Goal: Communication & Community: Answer question/provide support

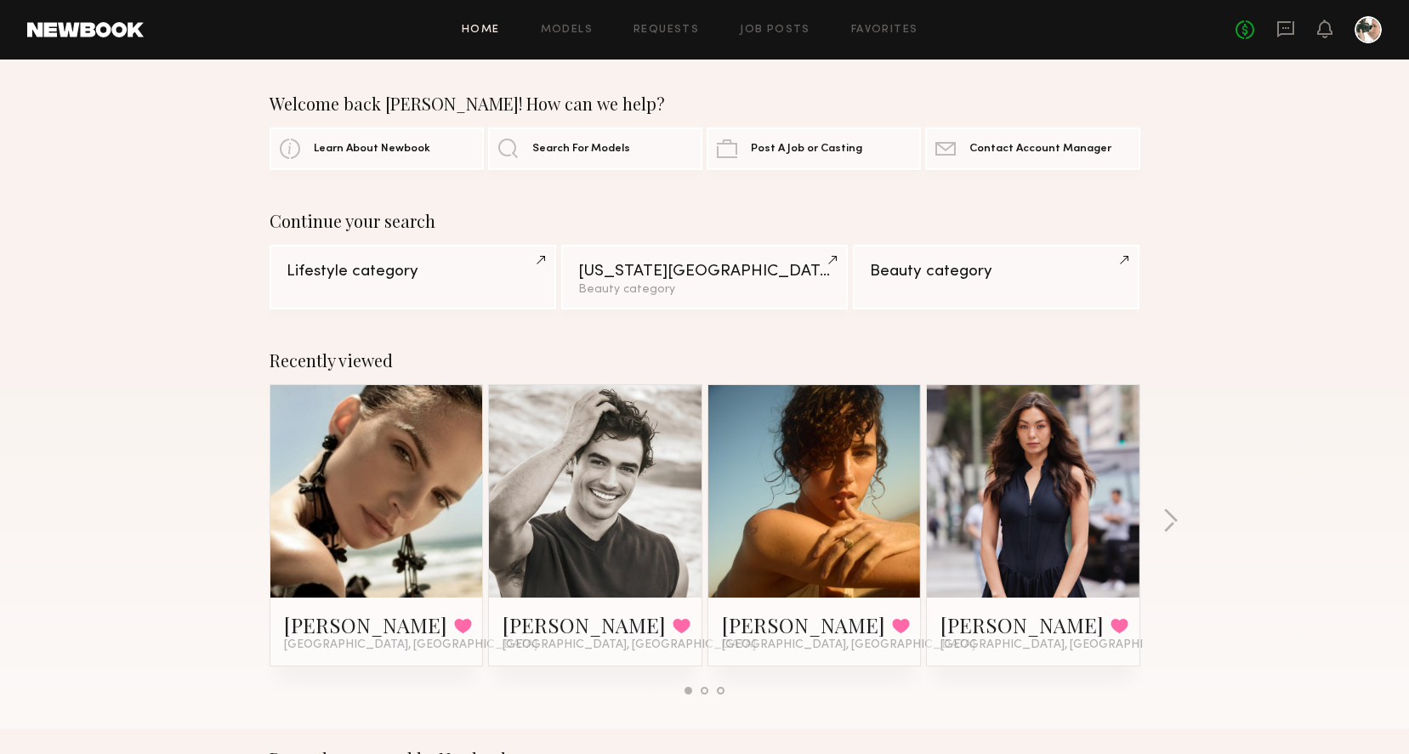
click at [607, 478] on link at bounding box center [595, 491] width 104 height 213
click at [1285, 33] on icon at bounding box center [1285, 29] width 17 height 16
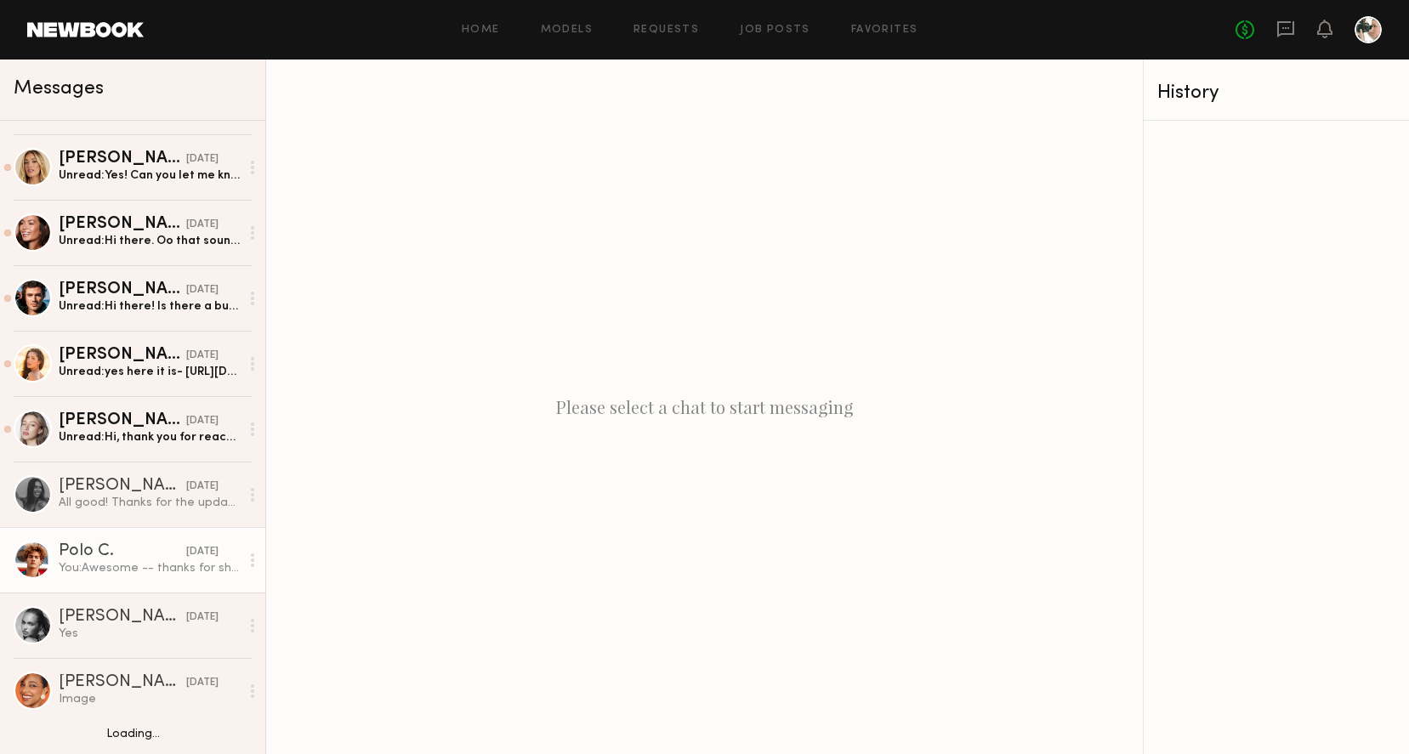
scroll to position [58, 0]
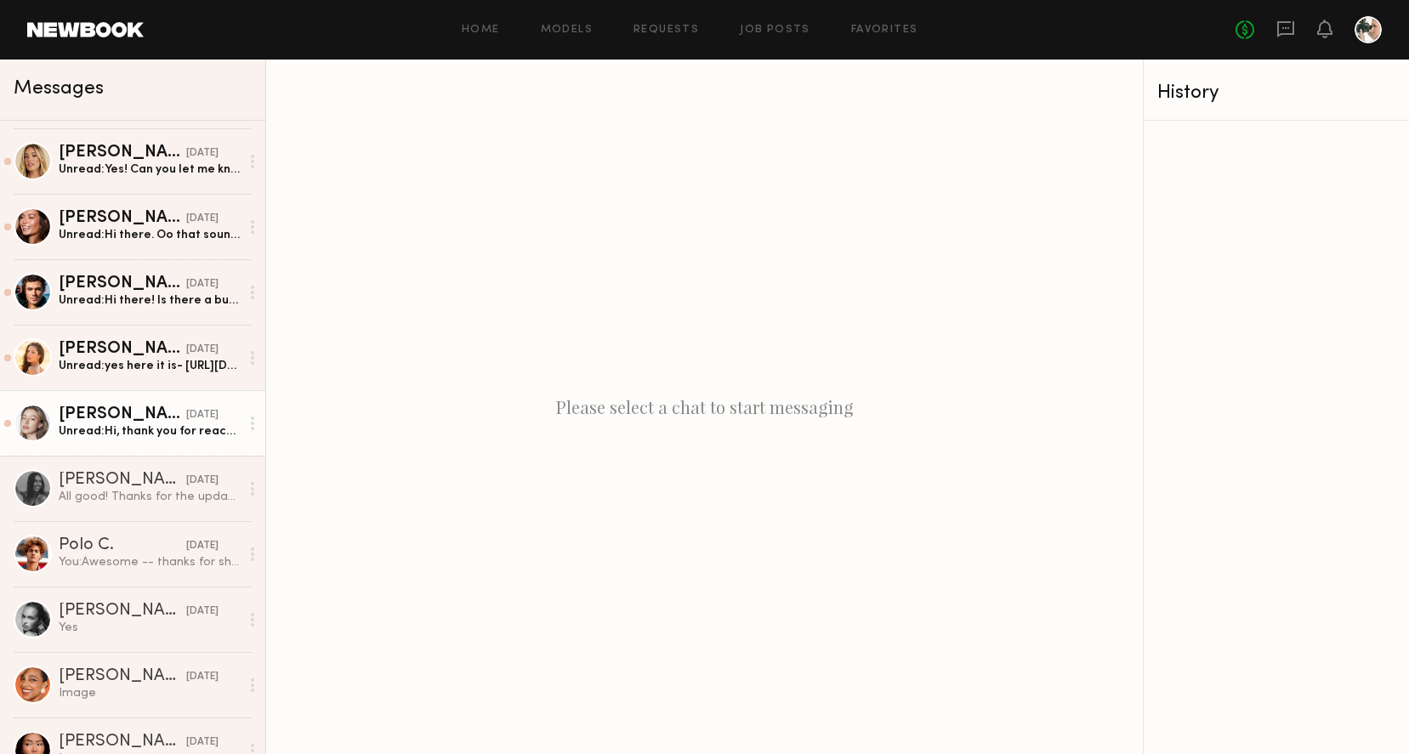
click at [148, 419] on div "Logan R." at bounding box center [123, 414] width 128 height 17
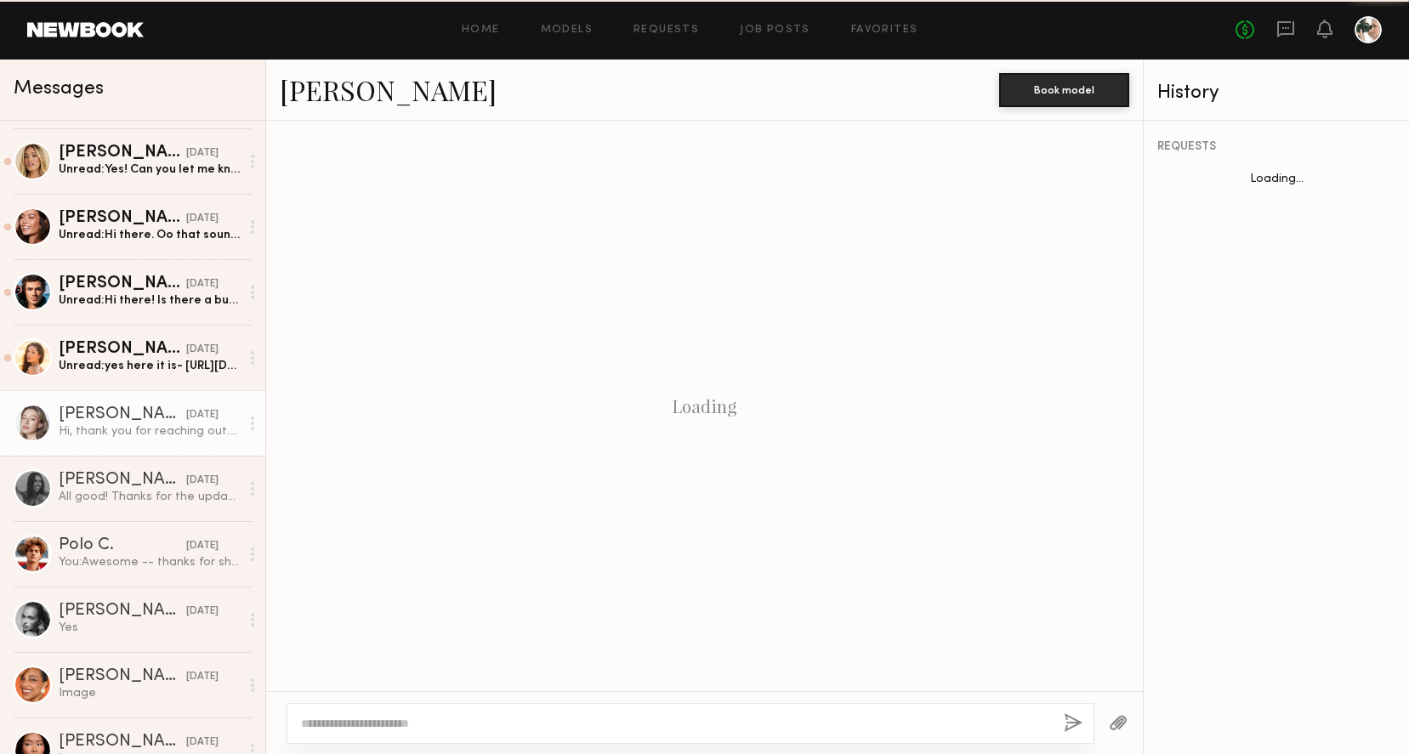
scroll to position [348, 0]
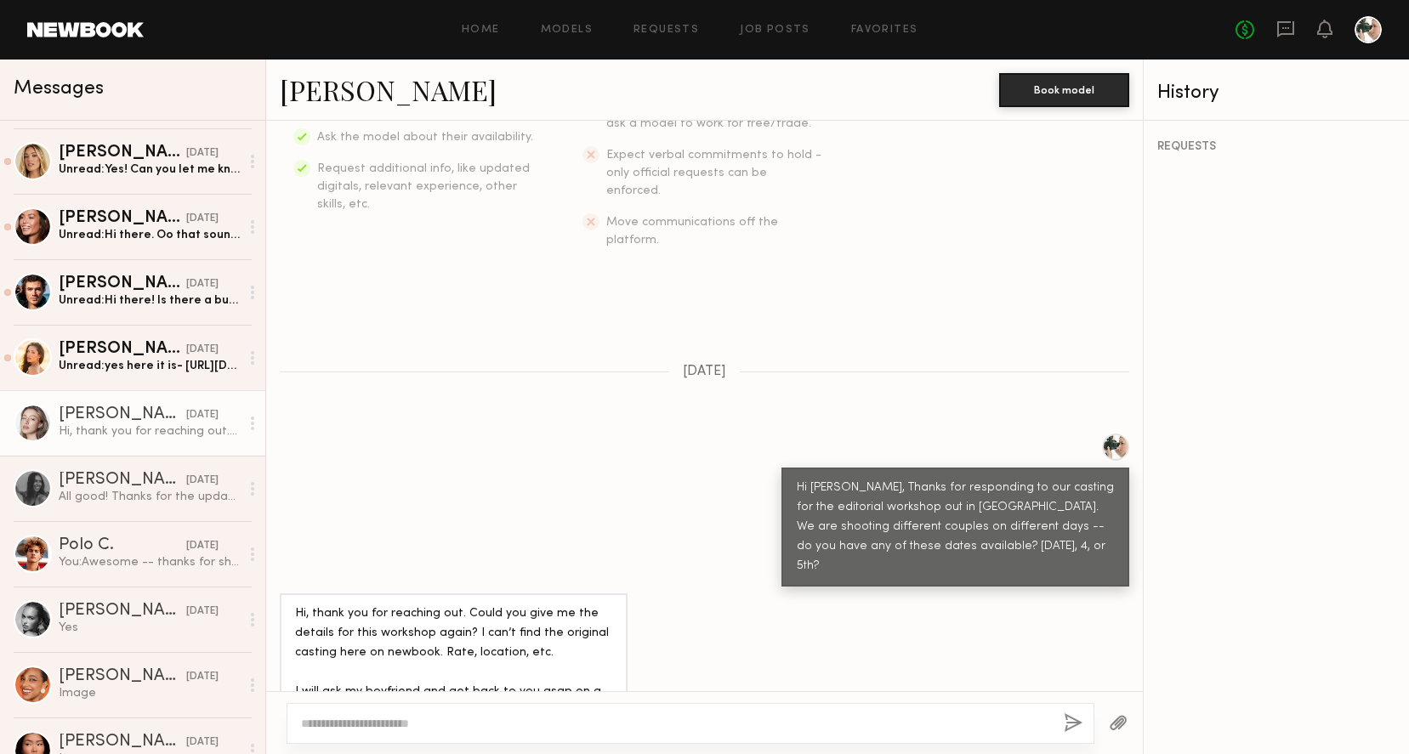
click at [315, 98] on link "Logan R." at bounding box center [388, 89] width 217 height 37
click at [178, 167] on div "Unread: Yes! Can you let me know the rate for each person? So sorry to ask agai…" at bounding box center [149, 170] width 181 height 16
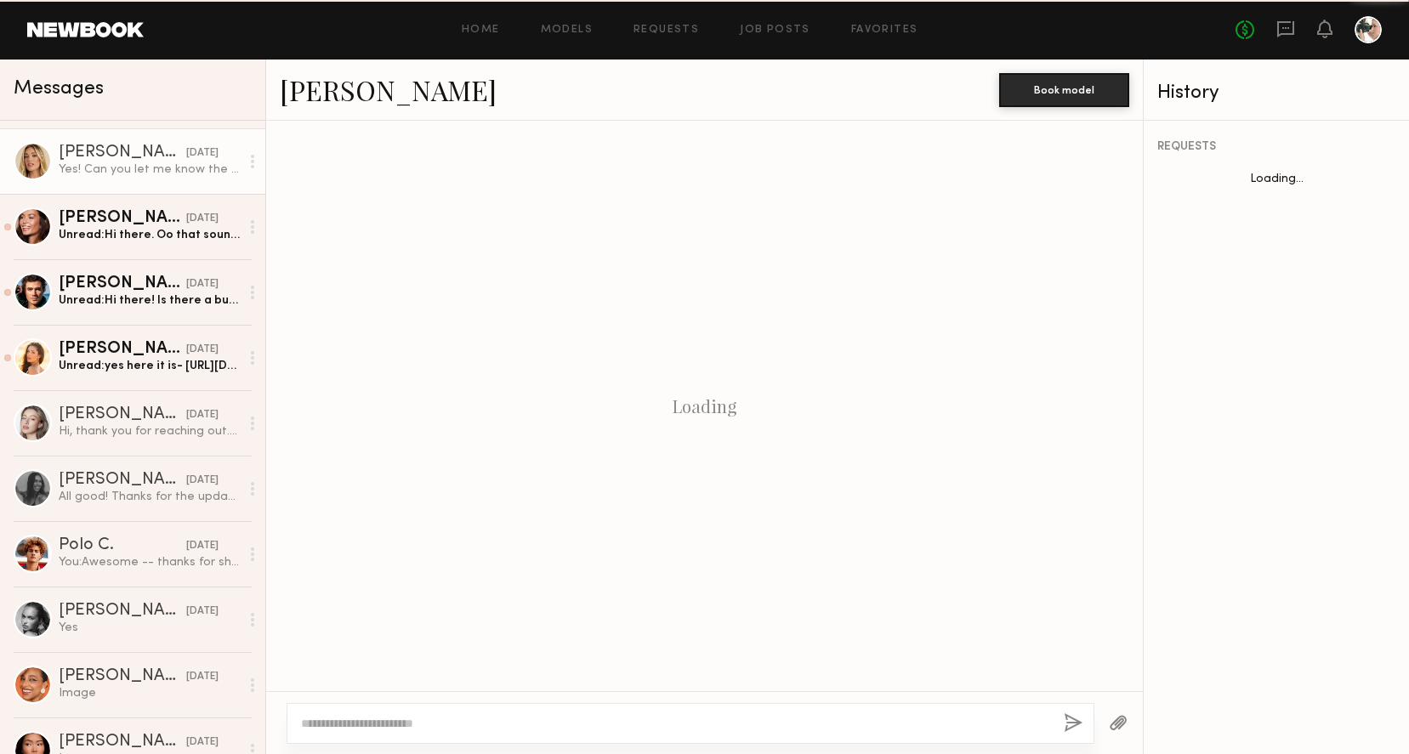
scroll to position [808, 0]
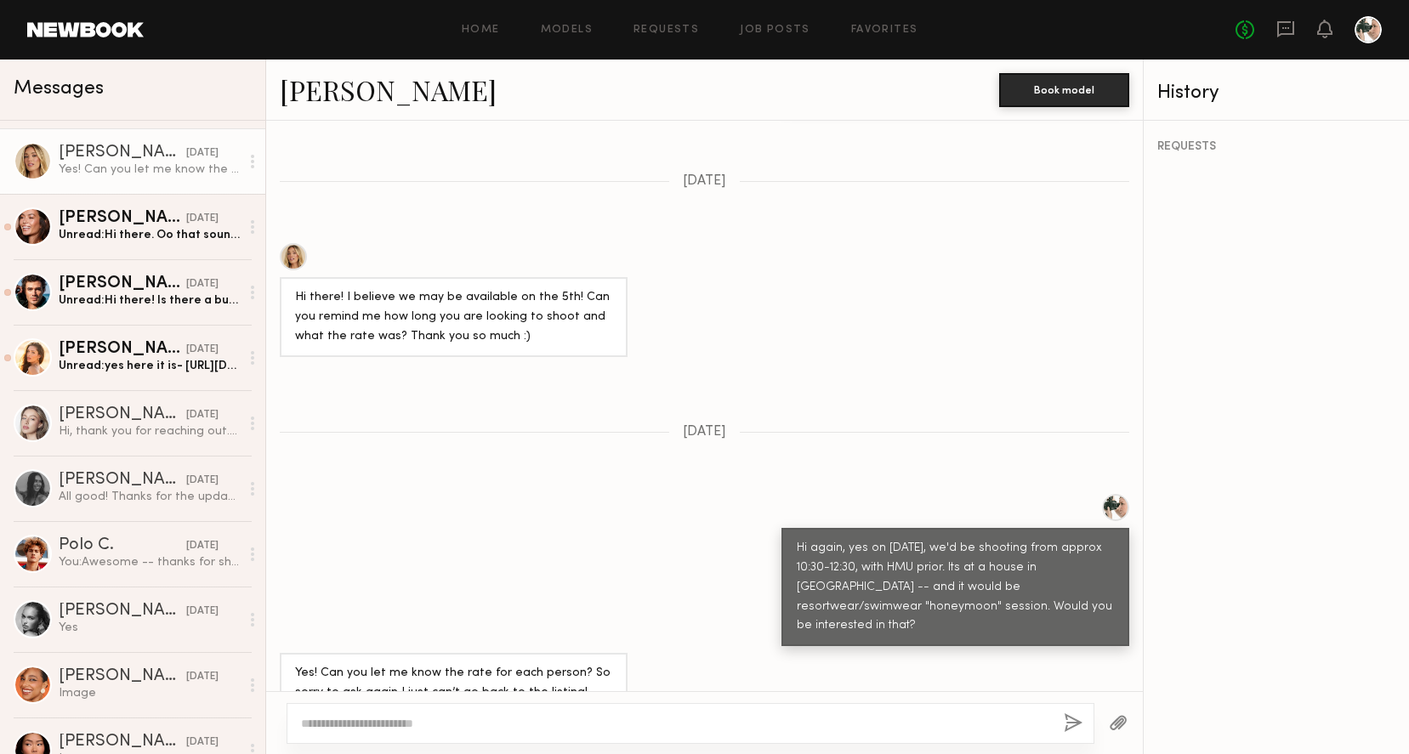
click at [343, 95] on link "Hailey M." at bounding box center [388, 89] width 217 height 37
drag, startPoint x: 873, startPoint y: 530, endPoint x: 986, endPoint y: 530, distance: 113.1
click at [986, 539] on div "Hi again, yes on Nov 5th, we'd be shooting from approx 10:30-12:30, with HMU pr…" at bounding box center [955, 588] width 317 height 98
click at [1003, 539] on div "Hi again, yes on Nov 5th, we'd be shooting from approx 10:30-12:30, with HMU pr…" at bounding box center [955, 588] width 317 height 98
drag, startPoint x: 827, startPoint y: 545, endPoint x: 914, endPoint y: 545, distance: 86.7
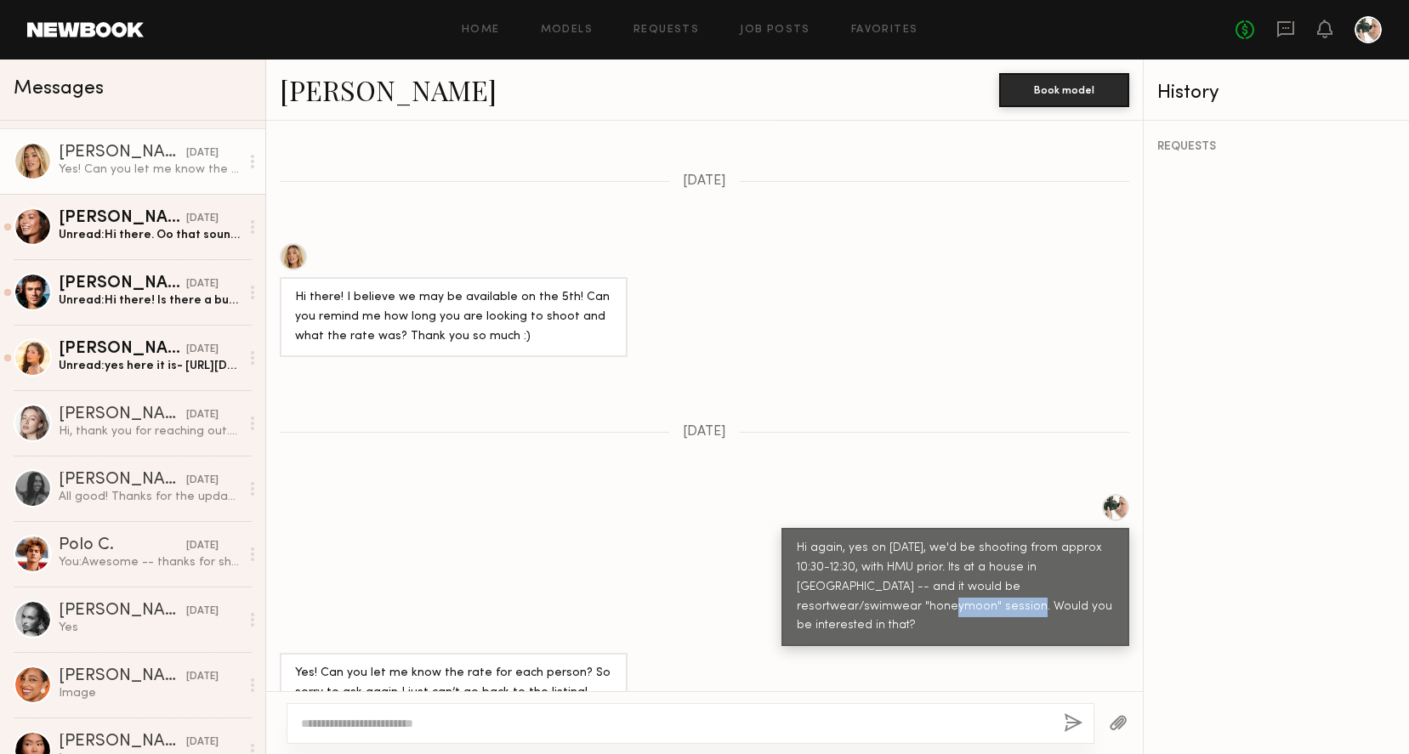
click at [914, 545] on div "Hi again, yes on Nov 5th, we'd be shooting from approx 10:30-12:30, with HMU pr…" at bounding box center [955, 588] width 317 height 98
click at [940, 546] on div "Hi again, yes on Nov 5th, we'd be shooting from approx 10:30-12:30, with HMU pr…" at bounding box center [955, 588] width 317 height 98
drag, startPoint x: 978, startPoint y: 548, endPoint x: 1074, endPoint y: 550, distance: 95.2
click at [1074, 550] on div "Hi again, yes on Nov 5th, we'd be shooting from approx 10:30-12:30, with HMU pr…" at bounding box center [955, 588] width 317 height 98
click at [1097, 545] on div "Hi again, yes on Nov 5th, we'd be shooting from approx 10:30-12:30, with HMU pr…" at bounding box center [955, 588] width 317 height 98
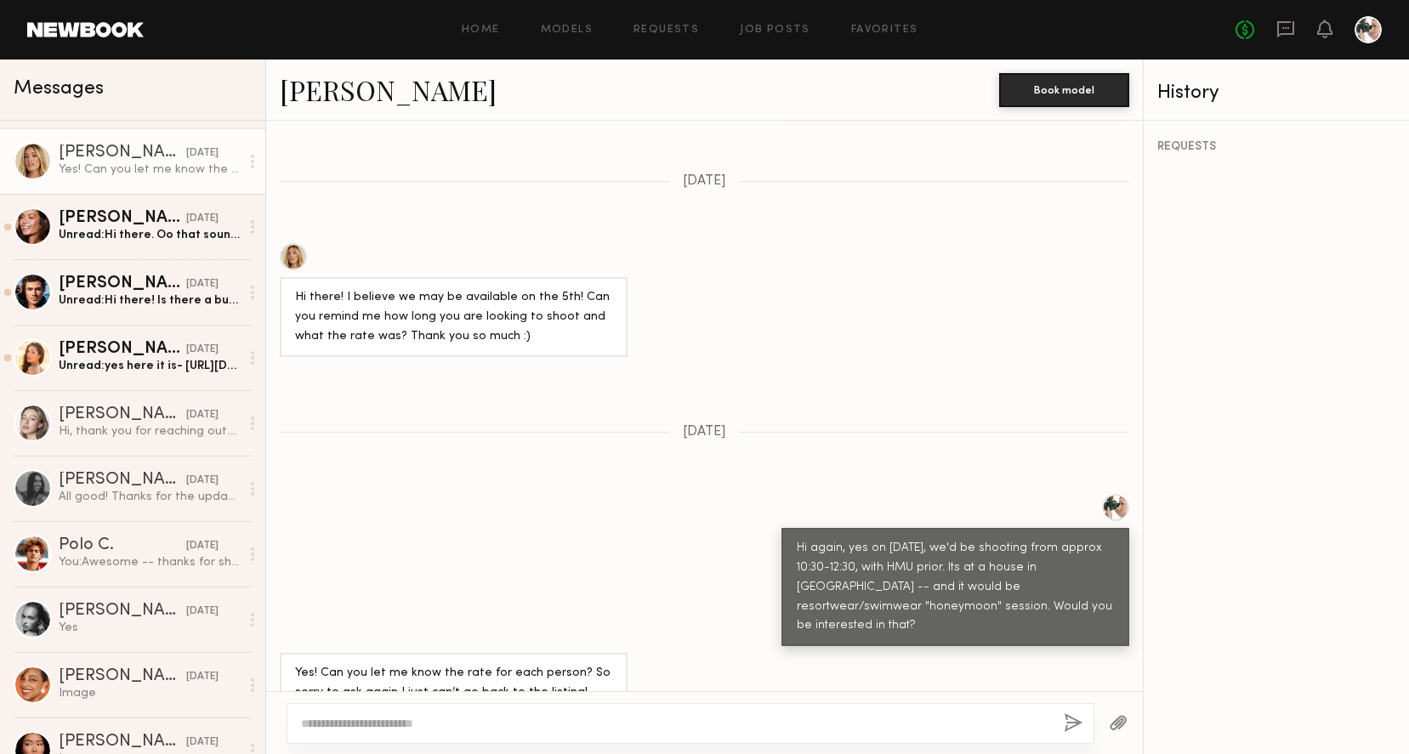
click at [411, 724] on textarea at bounding box center [675, 723] width 749 height 17
click at [354, 727] on textarea at bounding box center [675, 723] width 749 height 17
type textarea "**********"
click at [1069, 723] on button "button" at bounding box center [1072, 723] width 19 height 21
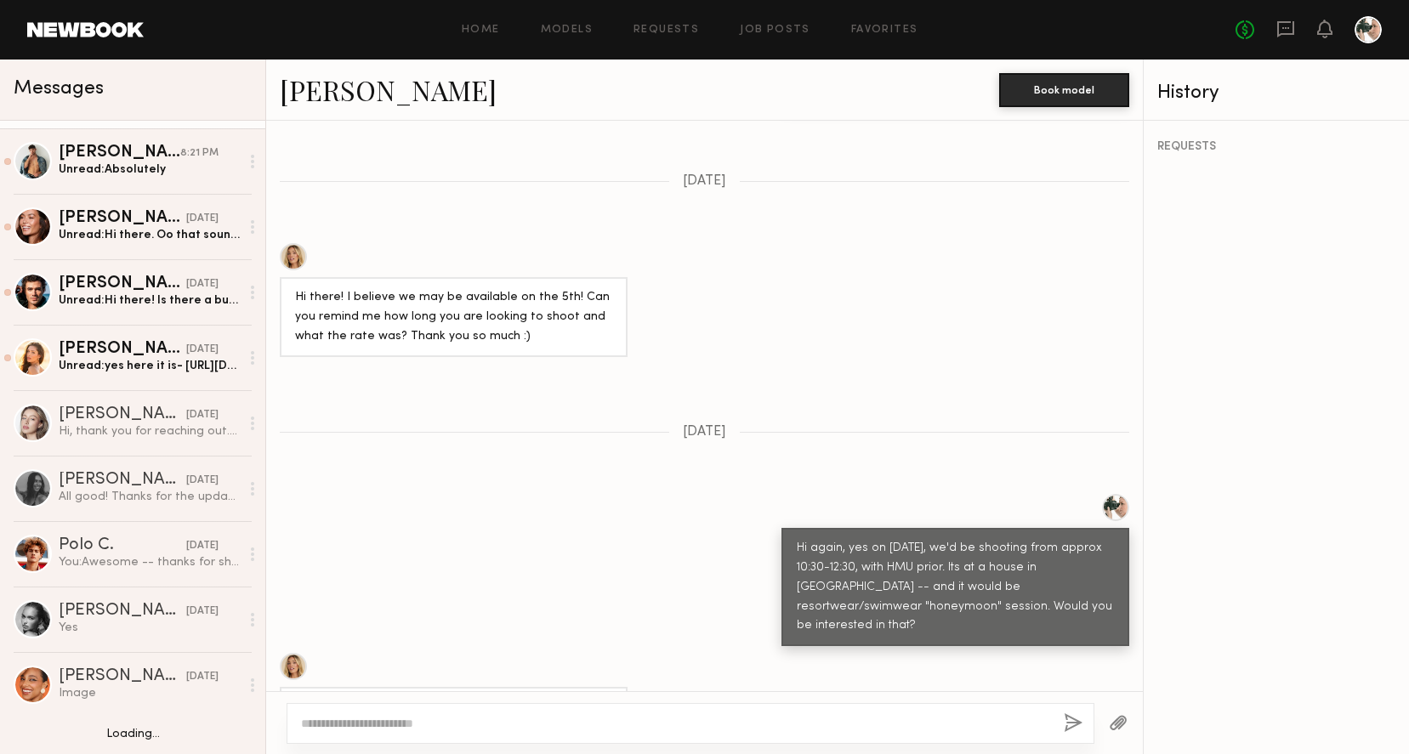
scroll to position [0, 0]
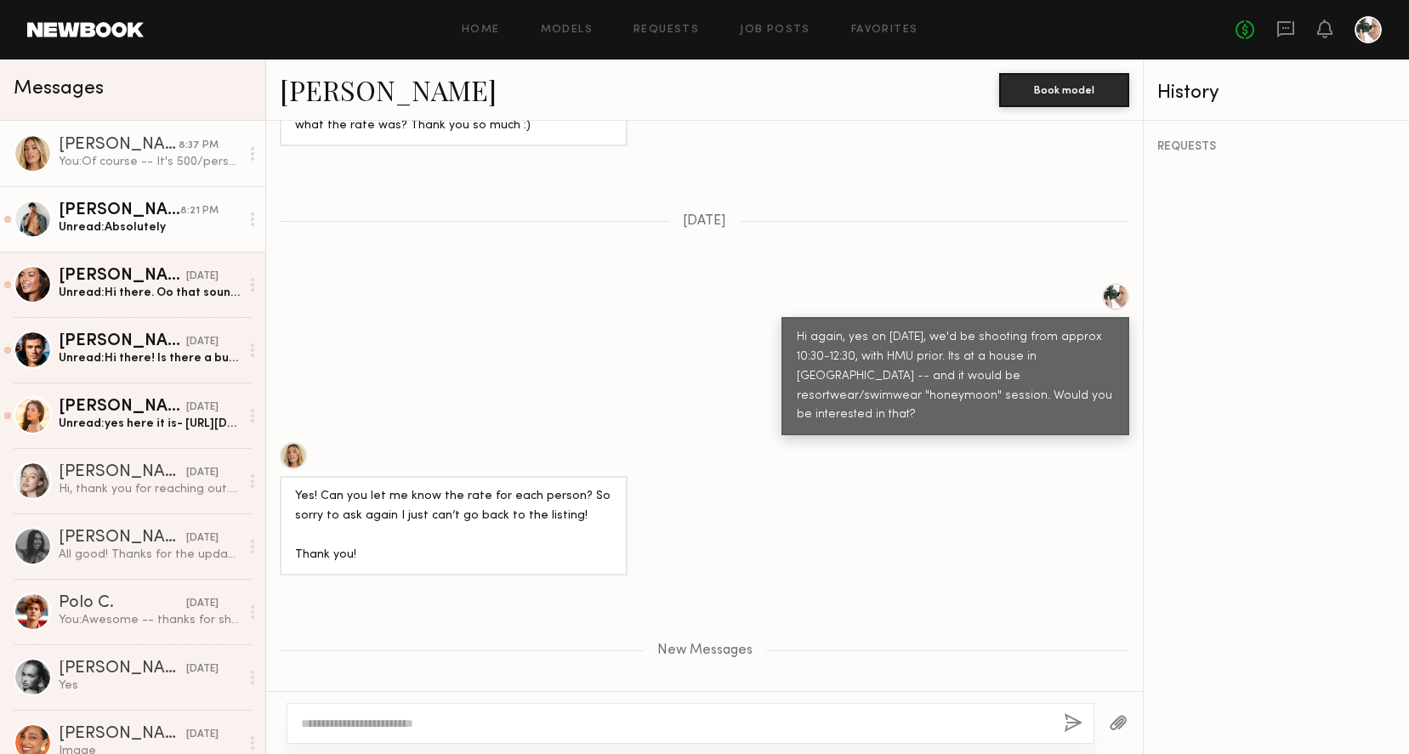
click at [138, 219] on div "Unread: Absolutely" at bounding box center [149, 227] width 181 height 16
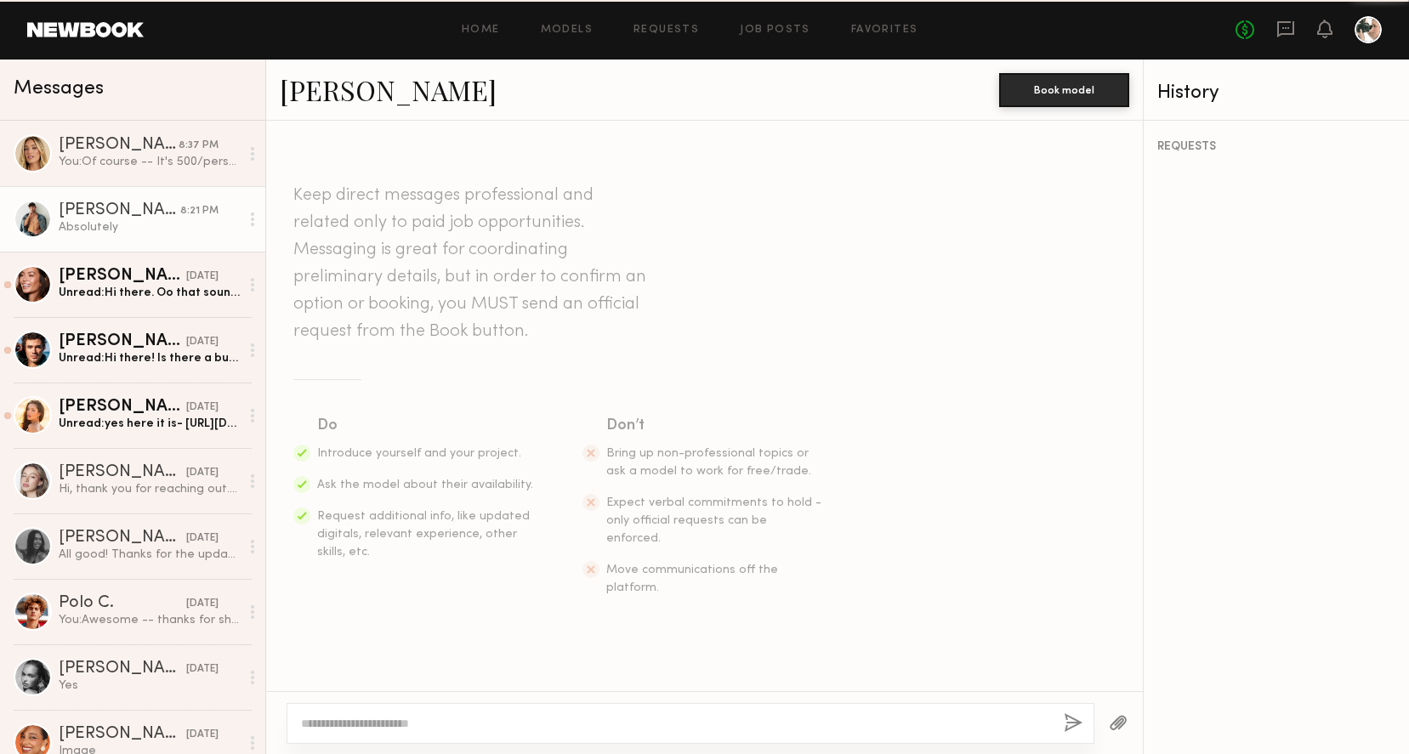
scroll to position [1109, 0]
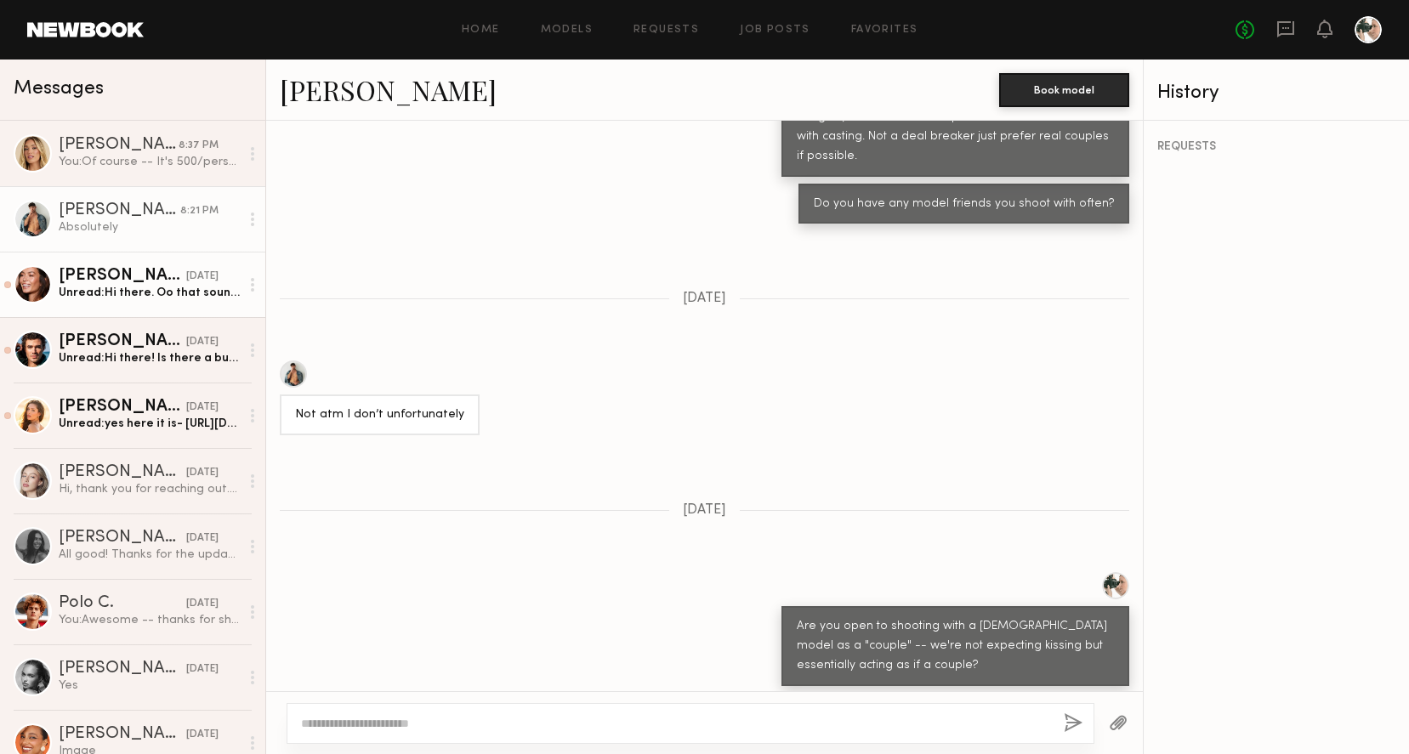
click at [140, 277] on div "Tia M." at bounding box center [123, 276] width 128 height 17
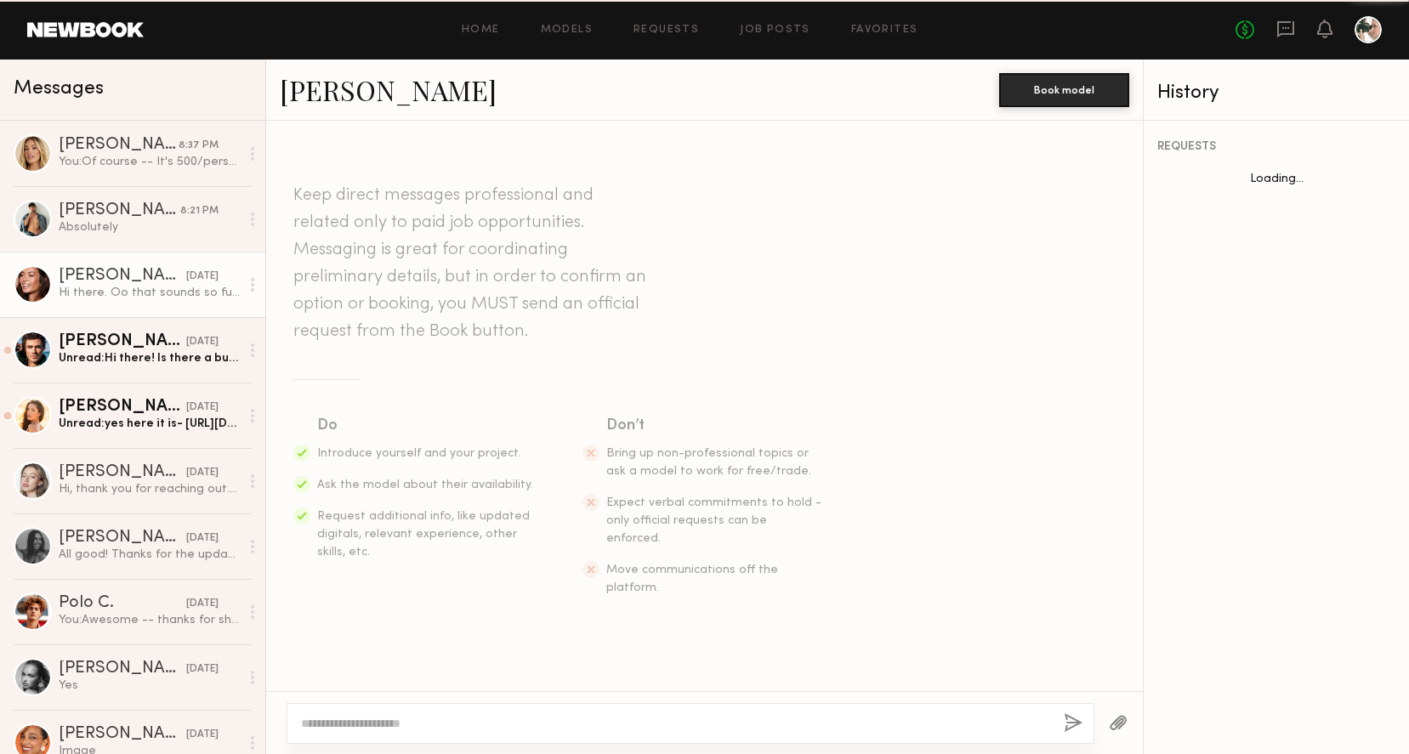
scroll to position [289, 0]
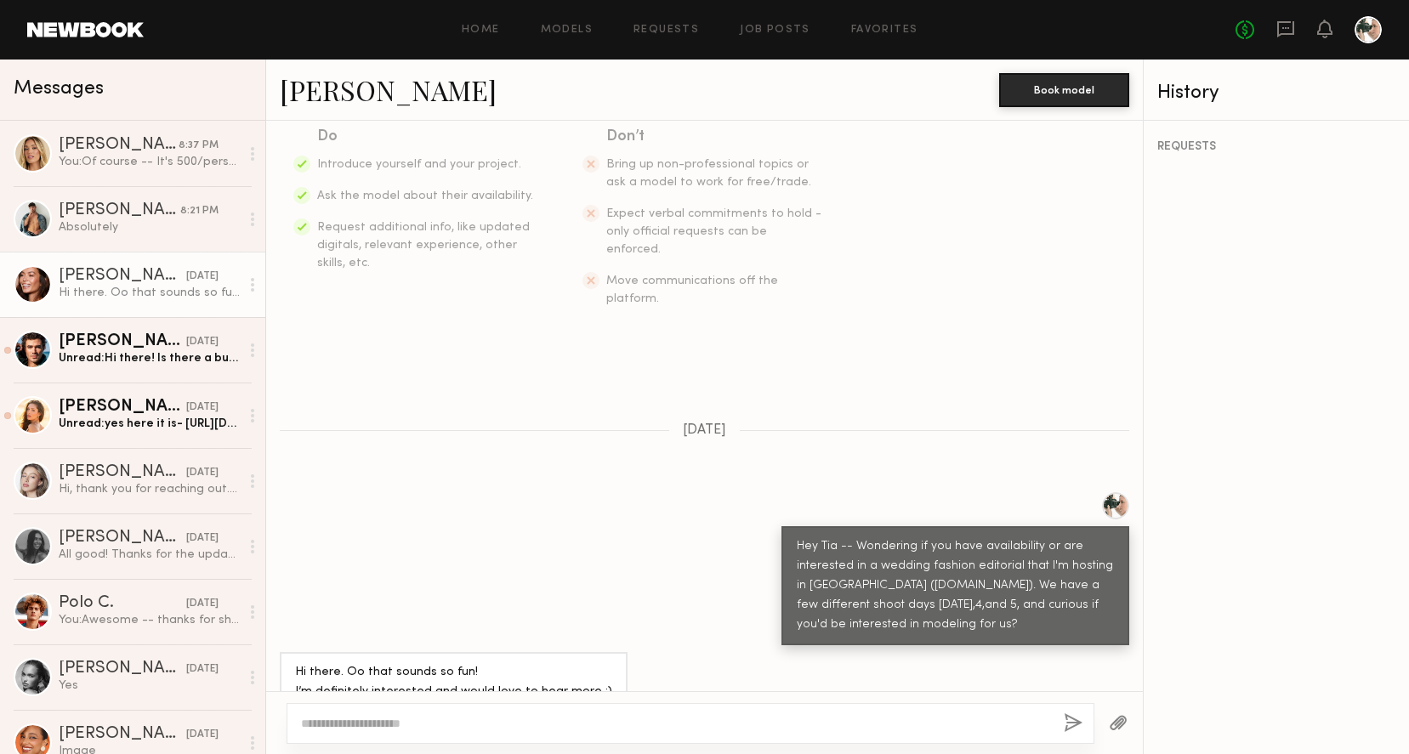
click at [320, 92] on link "Tia M." at bounding box center [388, 89] width 217 height 37
drag, startPoint x: 376, startPoint y: 659, endPoint x: 513, endPoint y: 660, distance: 137.7
click at [513, 663] on div "Hi there. Oo that sounds so fun! I’m definitely interested and would love to he…" at bounding box center [453, 682] width 317 height 39
click at [534, 663] on div "Hi there. Oo that sounds so fun! I’m definitely interested and would love to he…" at bounding box center [453, 682] width 317 height 39
click at [329, 726] on textarea at bounding box center [675, 723] width 749 height 17
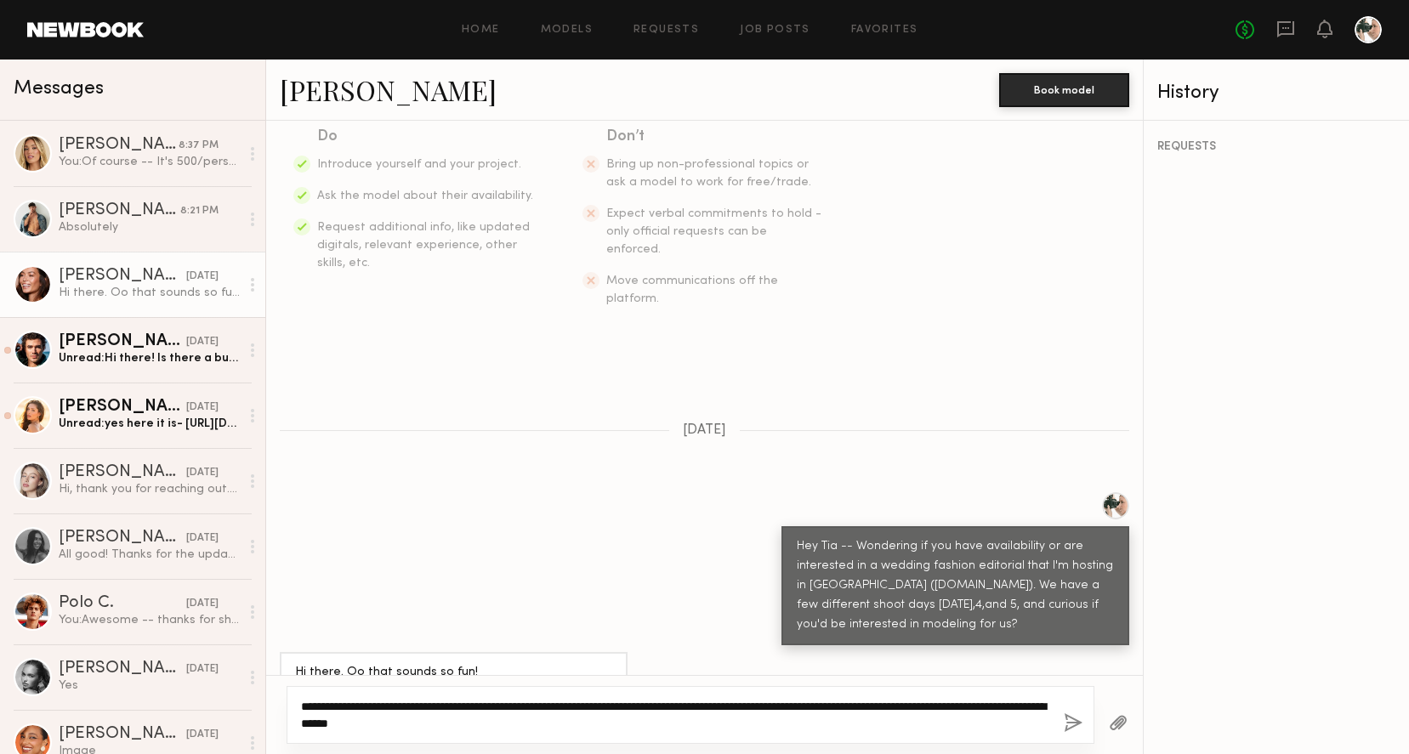
type textarea "**********"
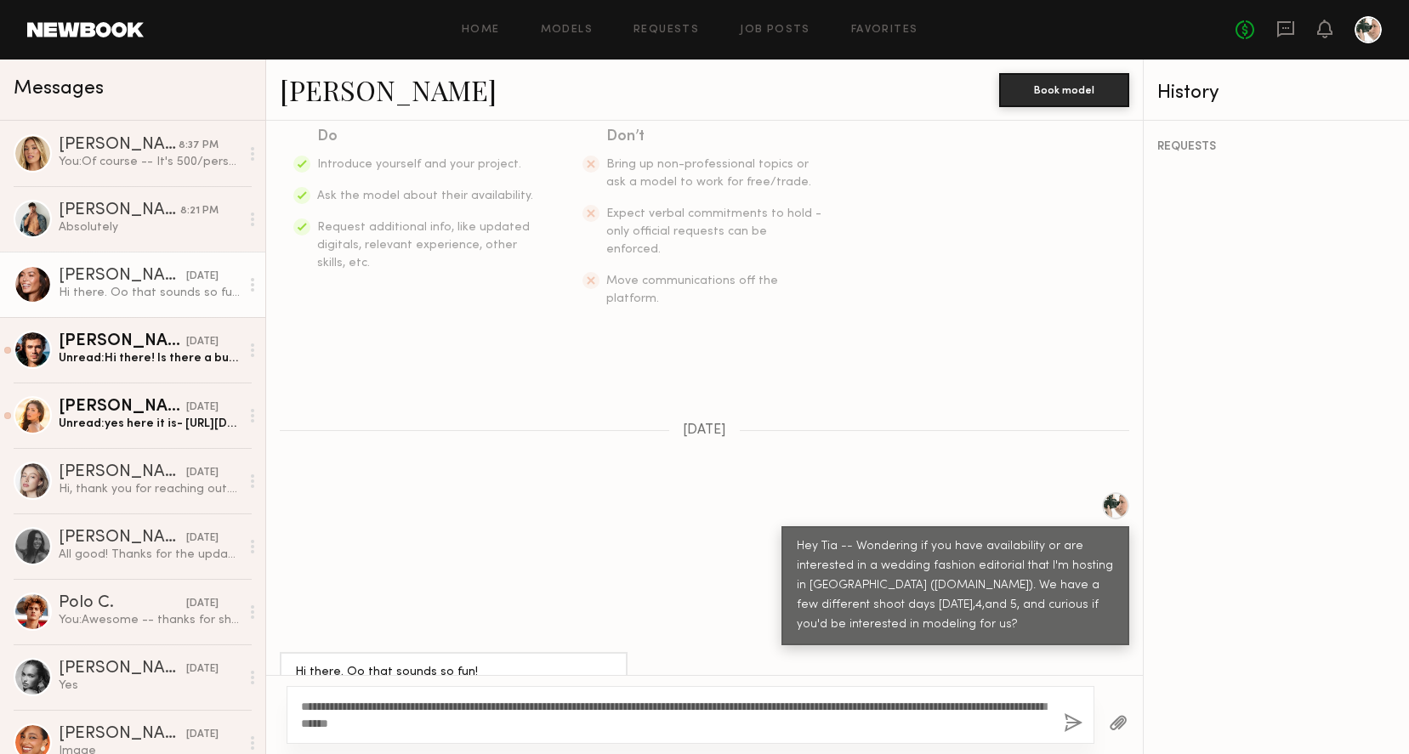
click at [1074, 721] on button "button" at bounding box center [1072, 723] width 19 height 21
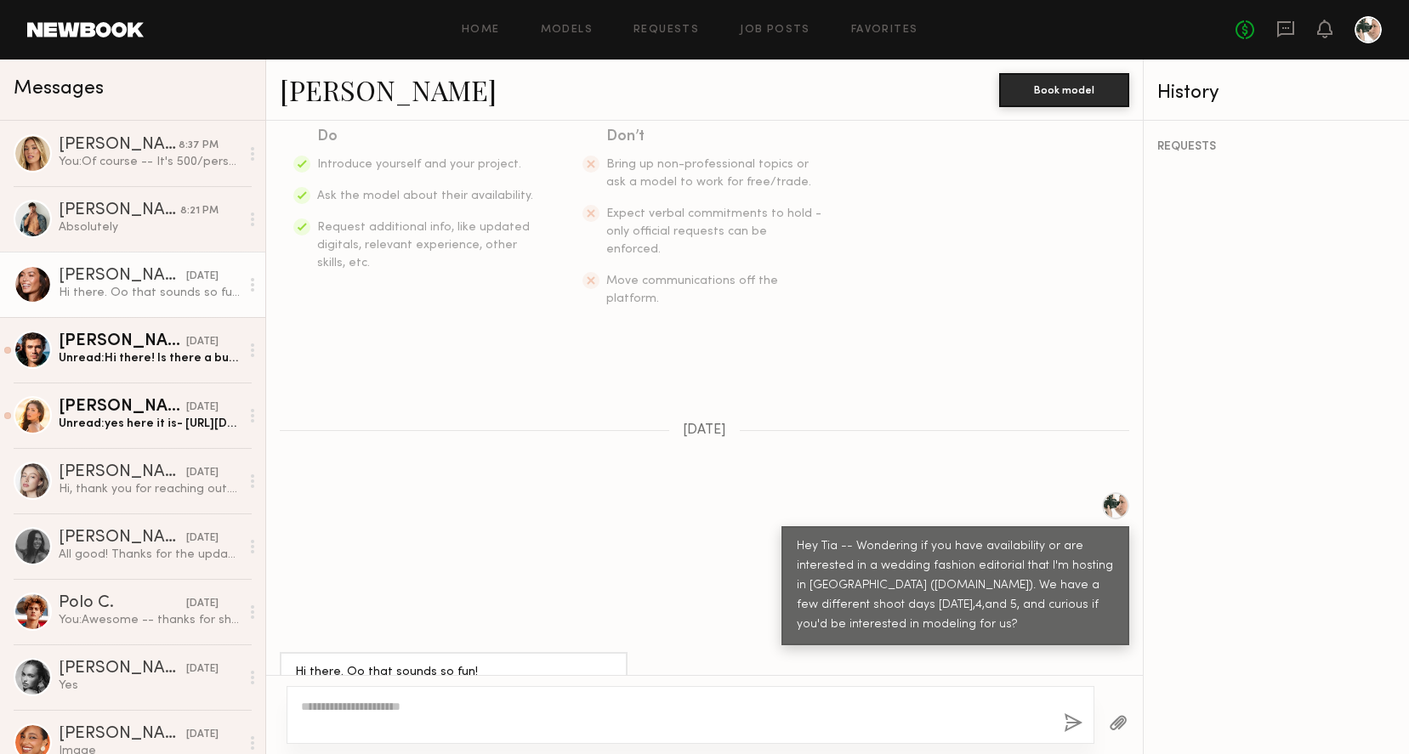
scroll to position [559, 0]
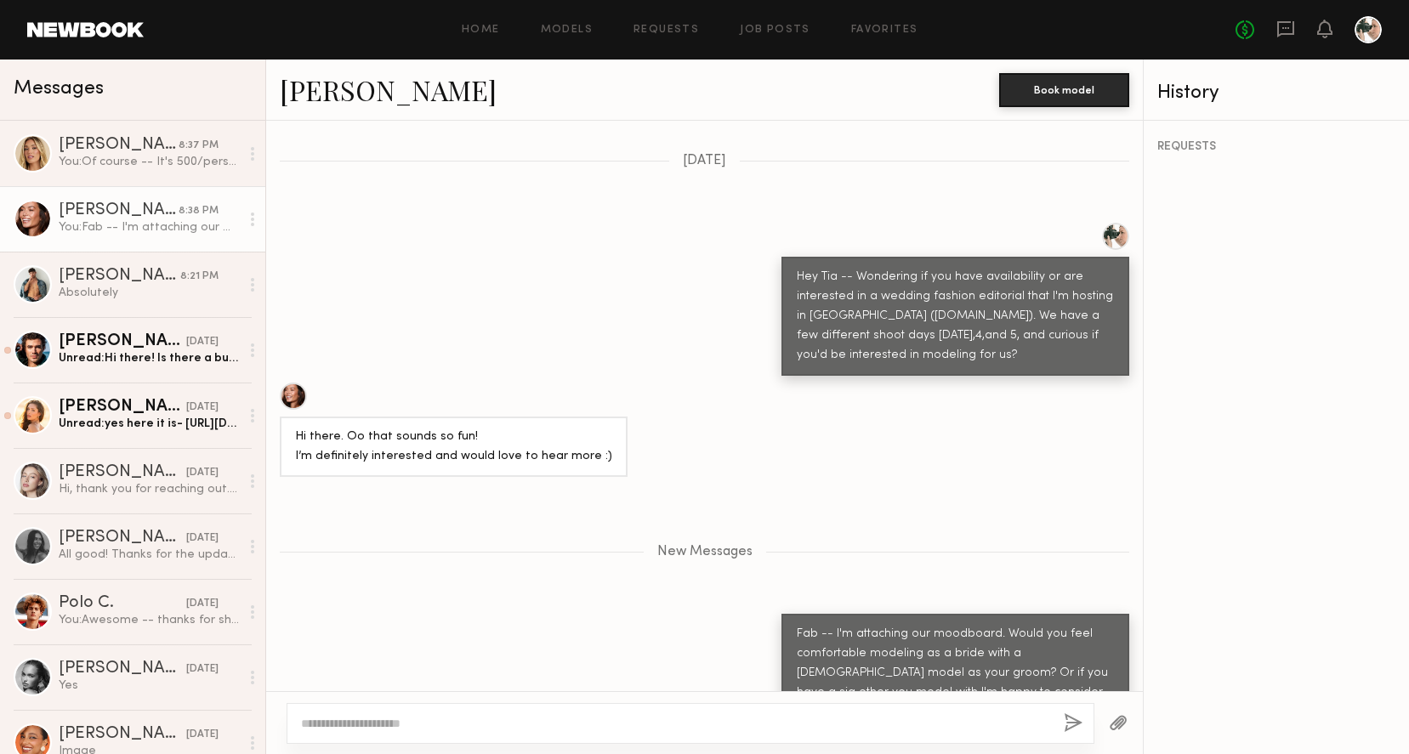
click at [1121, 724] on button "button" at bounding box center [1118, 723] width 19 height 21
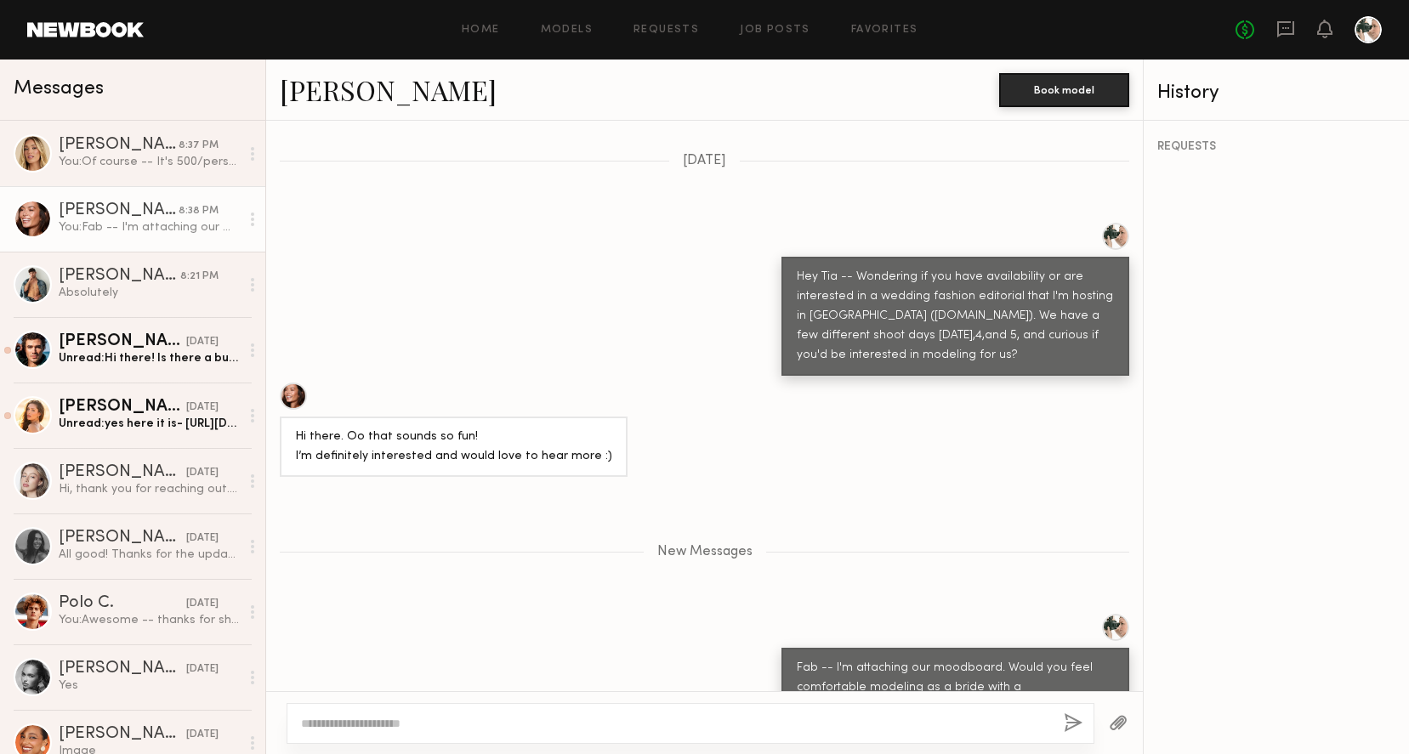
scroll to position [938, 0]
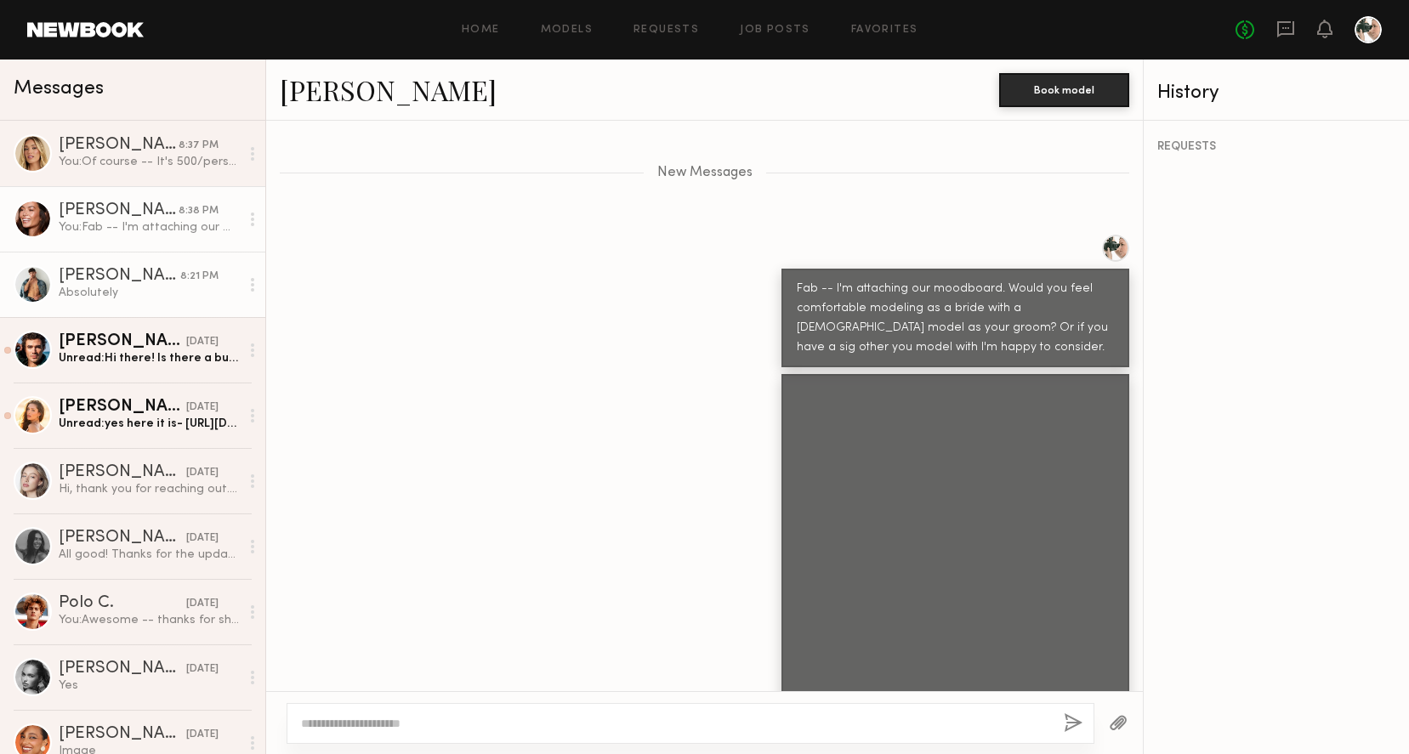
click at [116, 290] on div "Absolutely" at bounding box center [149, 293] width 181 height 16
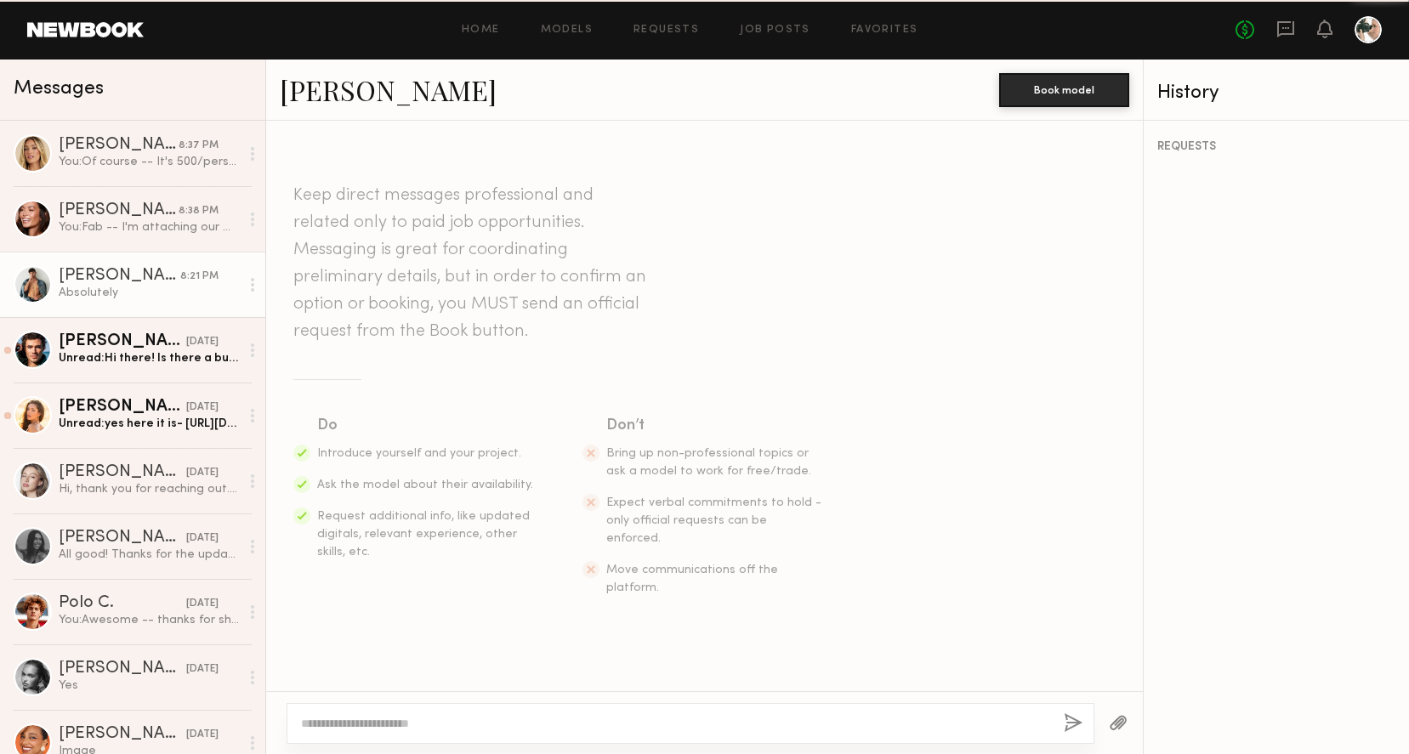
scroll to position [1109, 0]
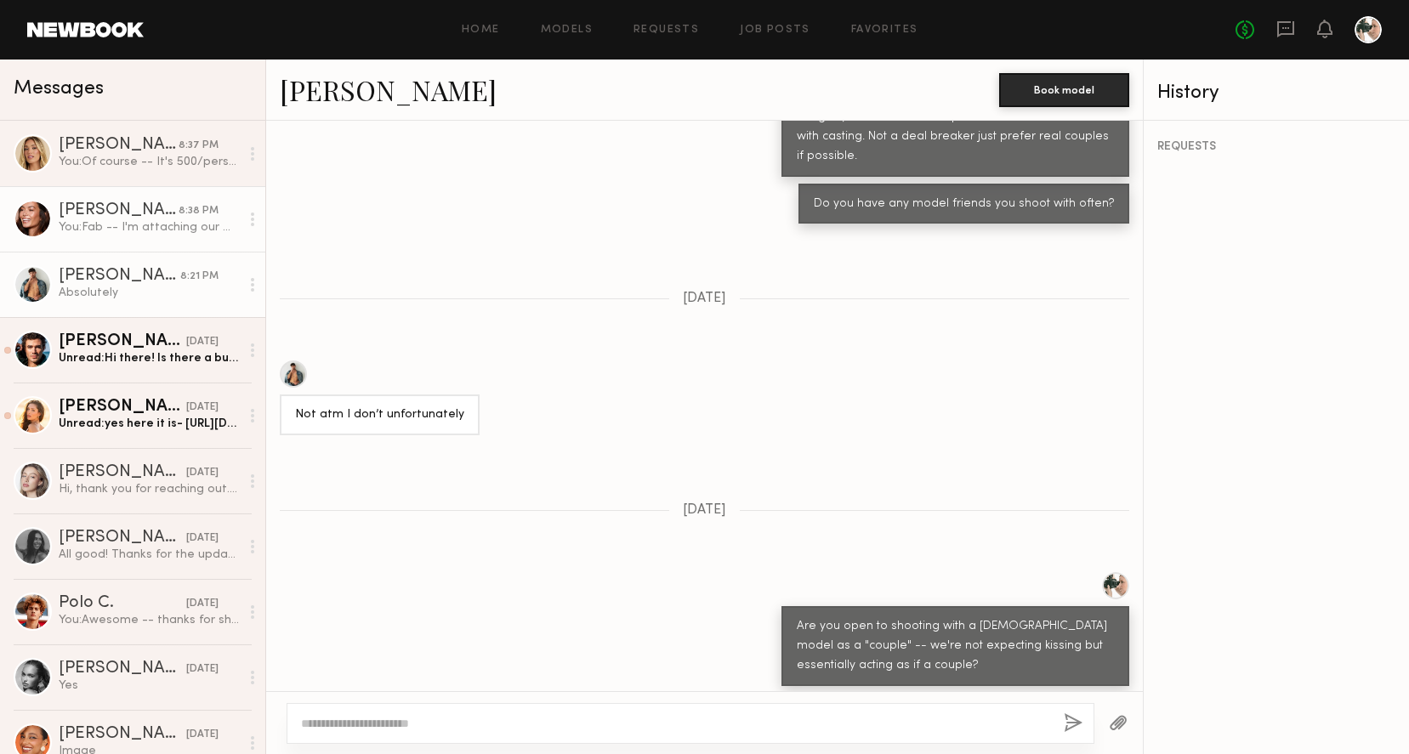
click at [124, 223] on div "You: Fab -- I'm attaching our moodboard. Would you feel comfortable modeling as…" at bounding box center [149, 227] width 181 height 16
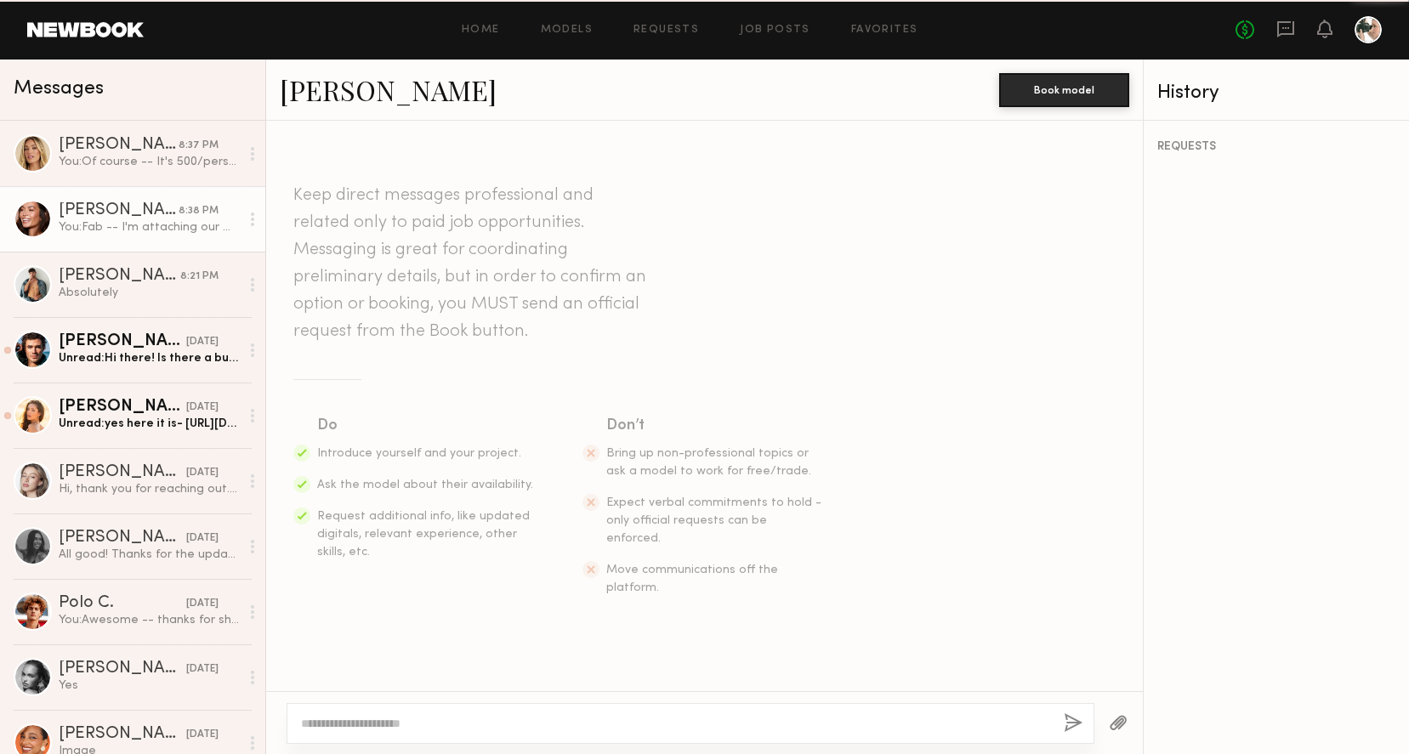
scroll to position [808, 0]
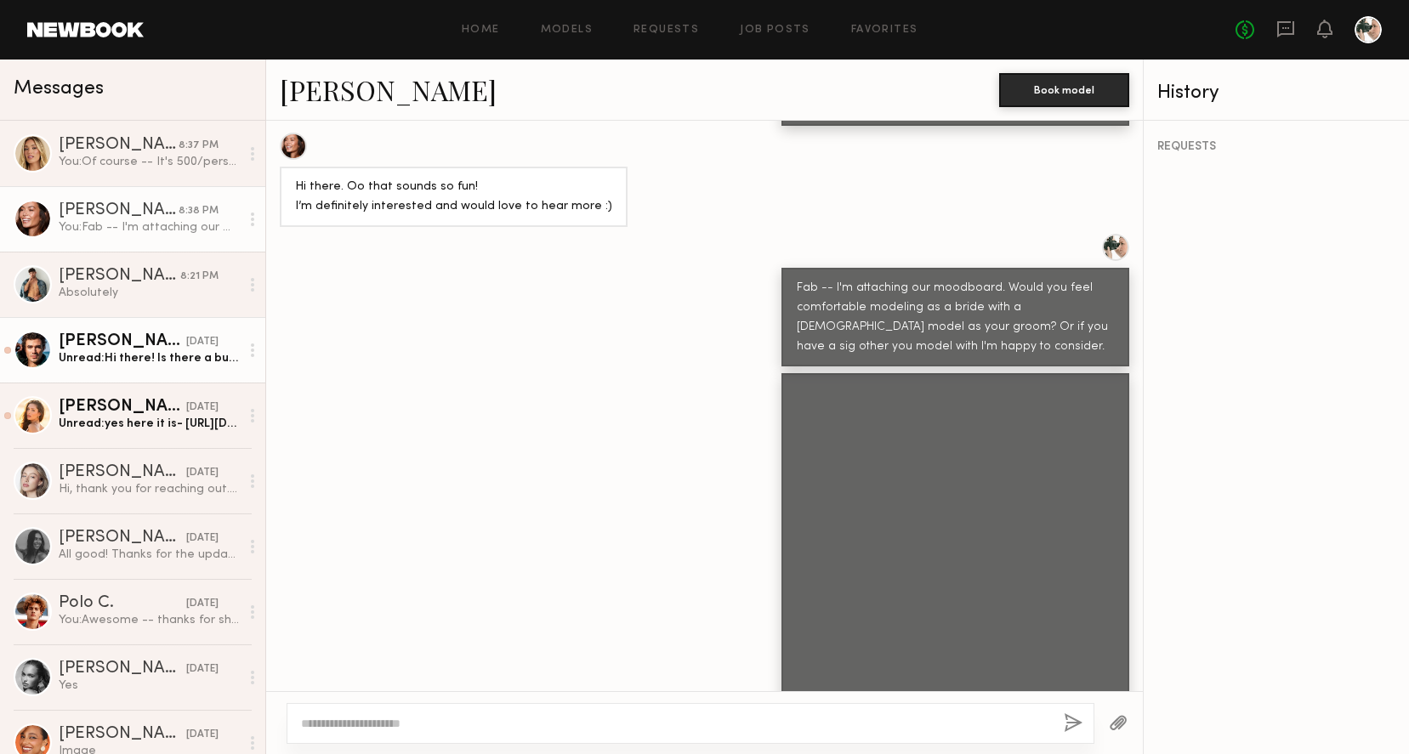
click at [94, 355] on div "Unread: Hi there! Is there a budget available for this project? Kindly let me k…" at bounding box center [149, 358] width 181 height 16
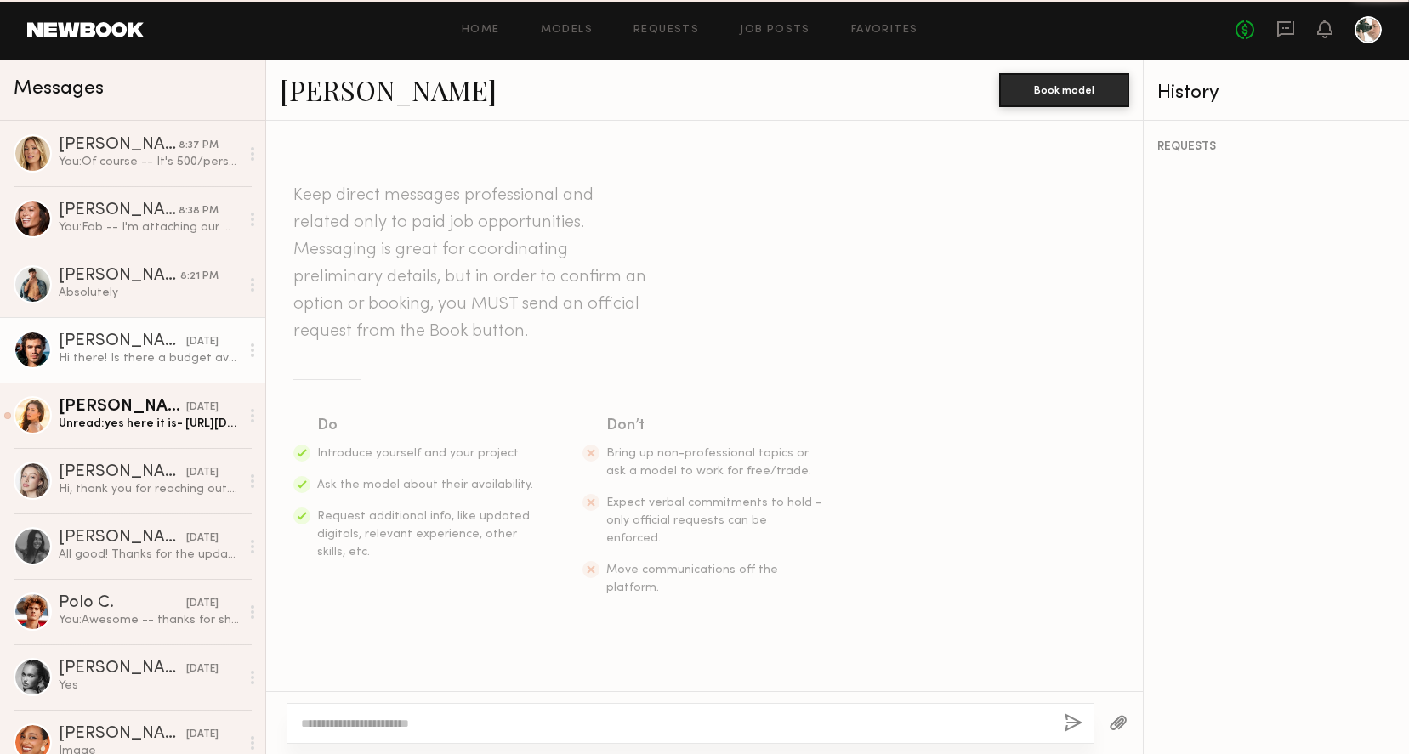
scroll to position [289, 0]
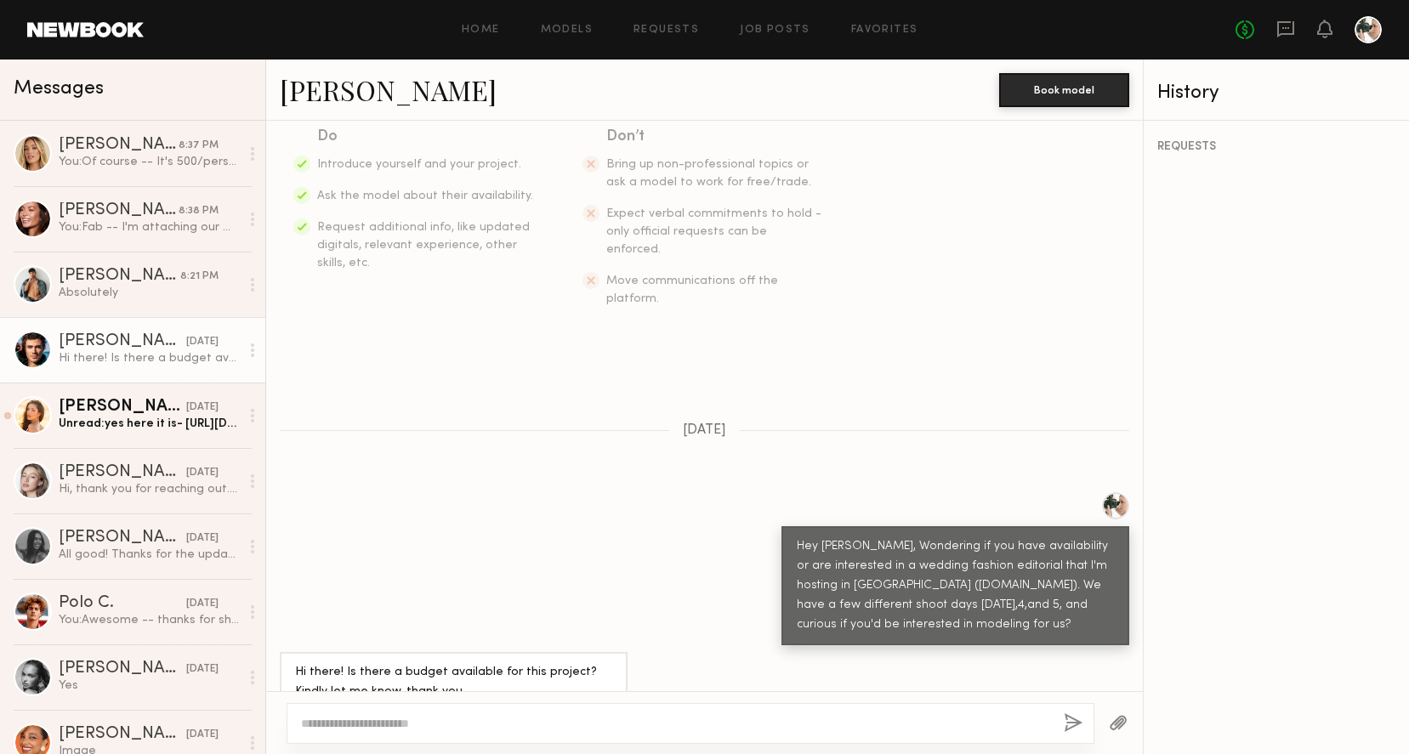
click at [360, 663] on div "Hi there! Is there a budget available for this project? Kindly let me know, tha…" at bounding box center [453, 682] width 317 height 39
click at [348, 727] on textarea at bounding box center [675, 723] width 749 height 17
click at [321, 98] on link "Chase H." at bounding box center [388, 89] width 217 height 37
click at [793, 723] on textarea "**********" at bounding box center [675, 723] width 749 height 17
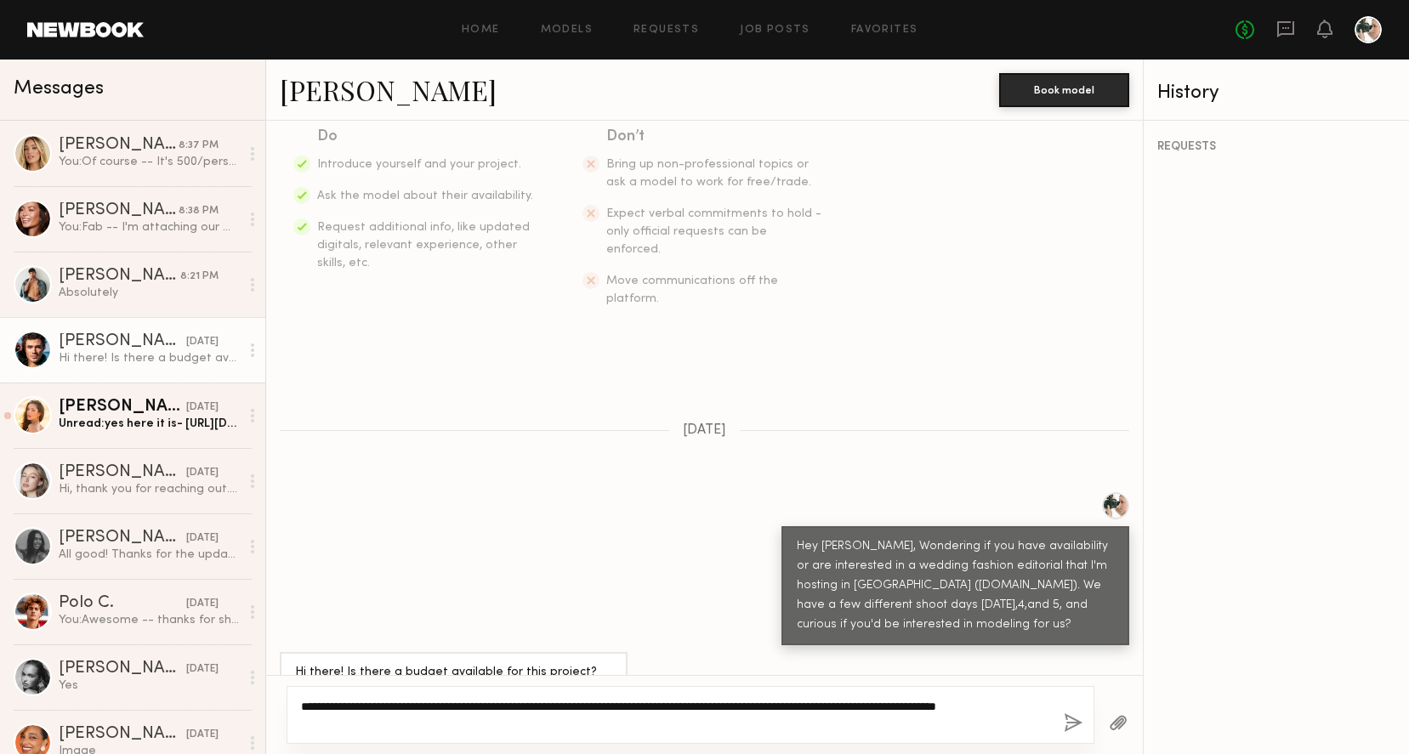
click at [871, 706] on textarea "**********" at bounding box center [675, 715] width 749 height 34
click at [922, 700] on textarea "**********" at bounding box center [675, 715] width 749 height 34
drag, startPoint x: 985, startPoint y: 708, endPoint x: 626, endPoint y: 700, distance: 359.7
click at [626, 700] on textarea "**********" at bounding box center [675, 715] width 749 height 34
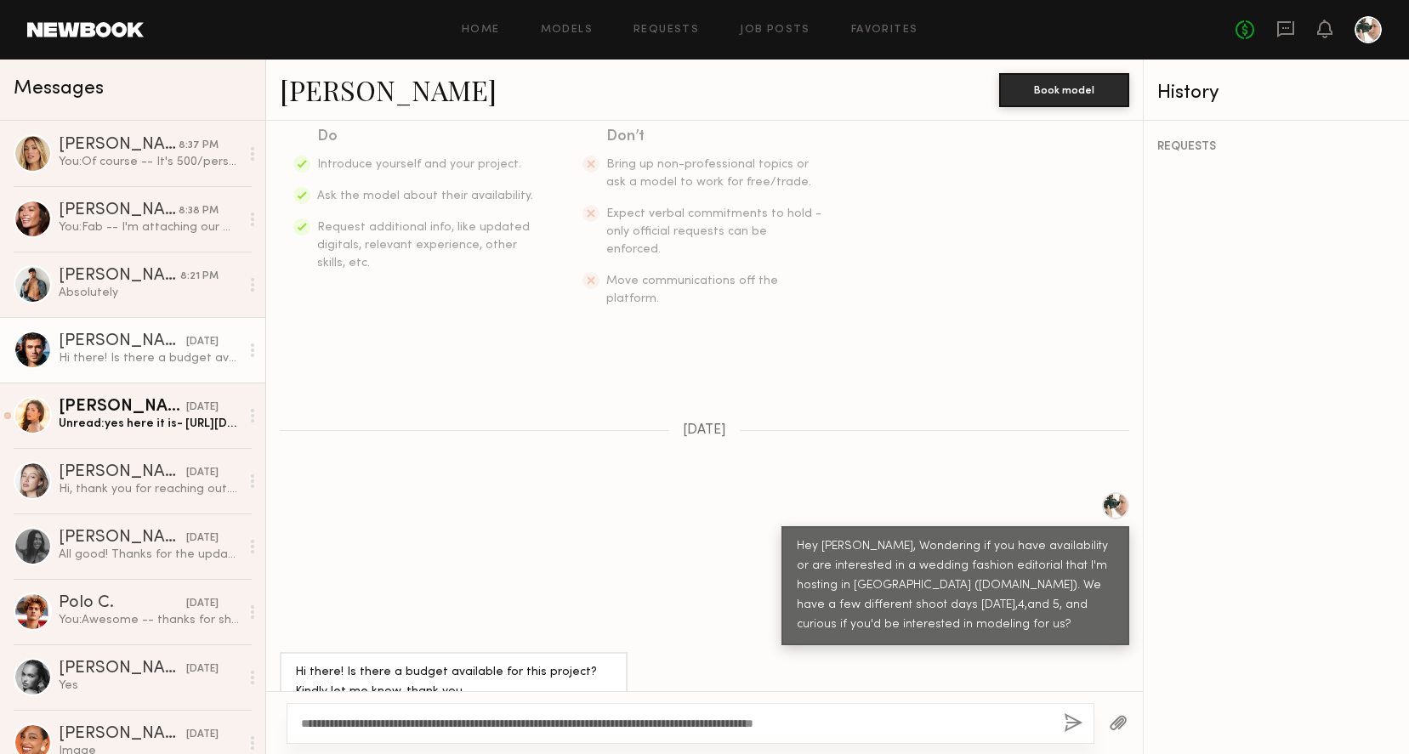
click at [888, 712] on div "**********" at bounding box center [690, 723] width 808 height 41
click at [879, 720] on textarea "**********" at bounding box center [675, 723] width 749 height 17
click at [362, 97] on link "Chase H." at bounding box center [388, 89] width 217 height 37
click at [959, 722] on textarea "**********" at bounding box center [675, 723] width 749 height 17
click at [927, 726] on textarea "**********" at bounding box center [675, 723] width 749 height 17
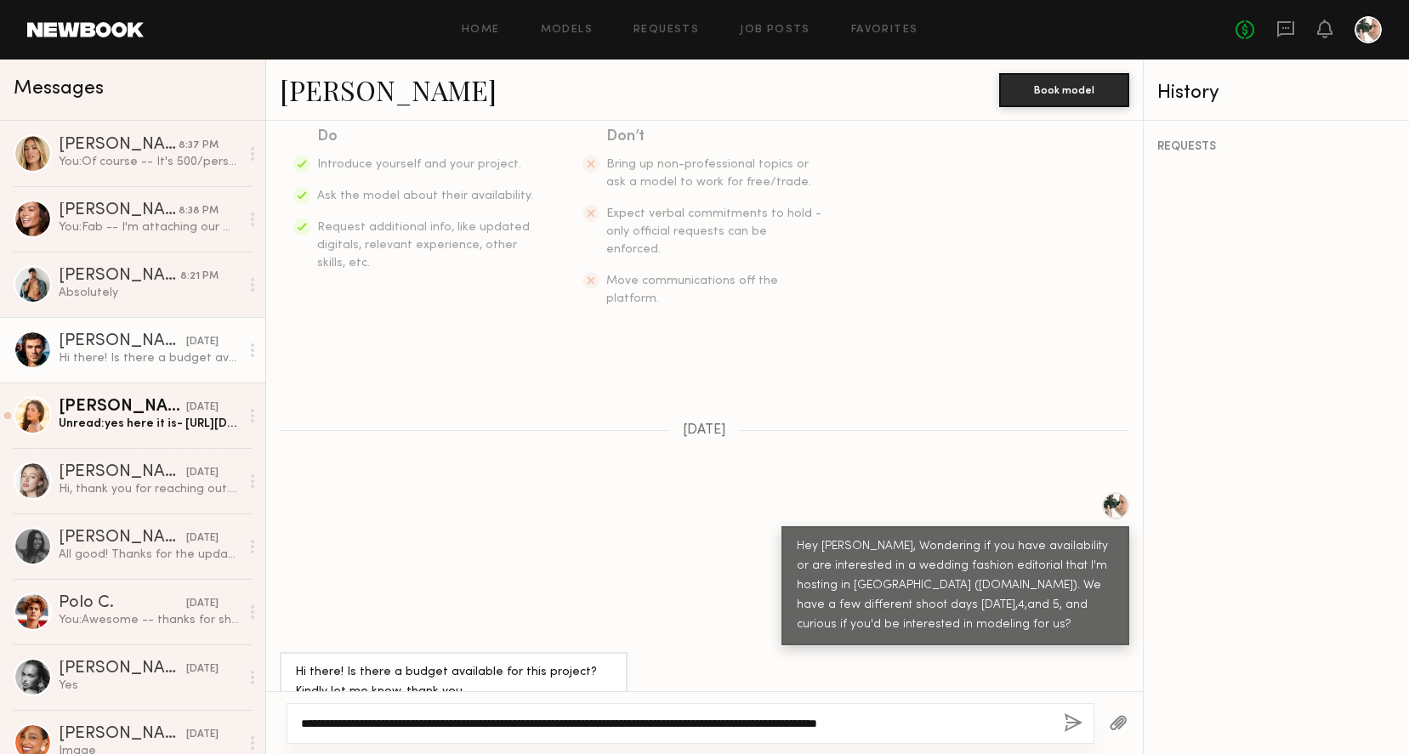
drag, startPoint x: 937, startPoint y: 723, endPoint x: 624, endPoint y: 720, distance: 312.9
click at [624, 720] on textarea "**********" at bounding box center [675, 723] width 749 height 17
click at [371, 721] on textarea "**********" at bounding box center [675, 723] width 749 height 17
click at [693, 724] on textarea "**********" at bounding box center [675, 723] width 749 height 17
type textarea "**********"
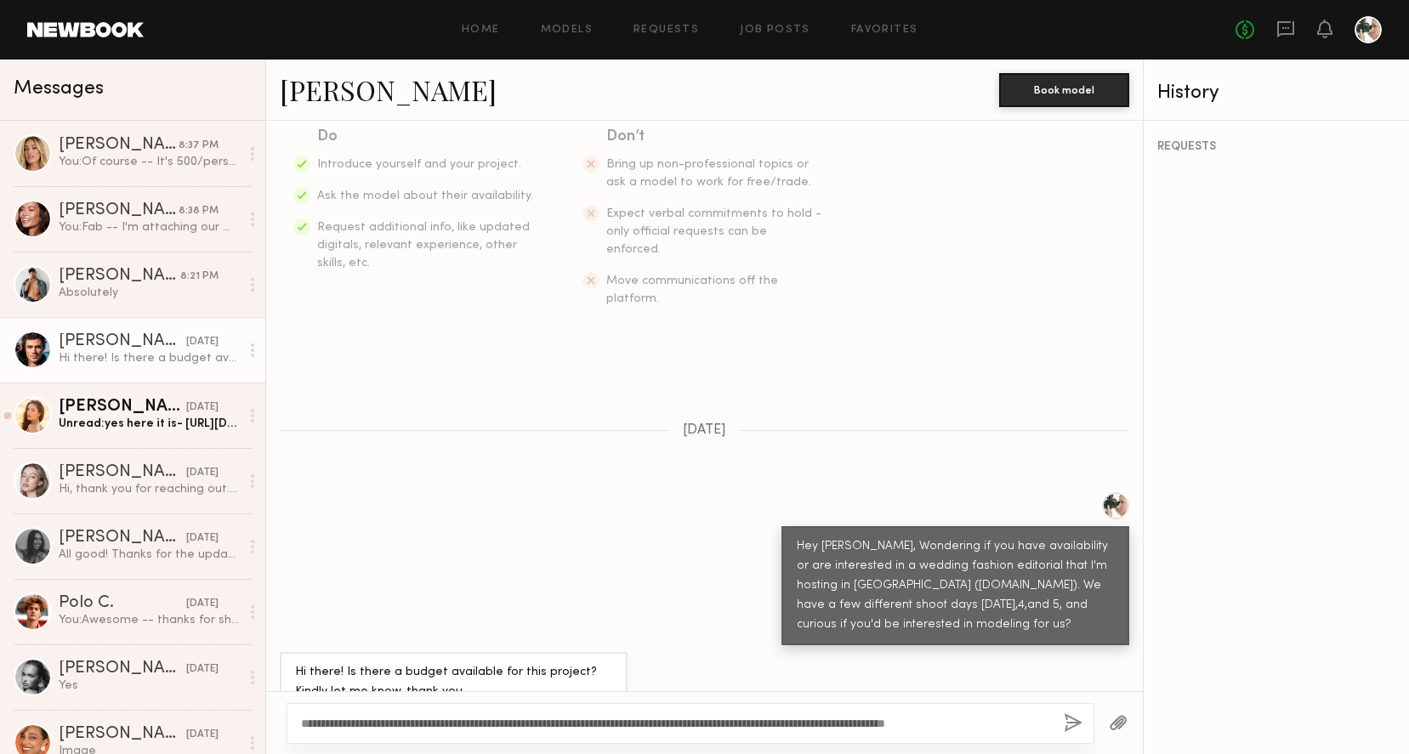
click at [1071, 723] on button "button" at bounding box center [1072, 723] width 19 height 21
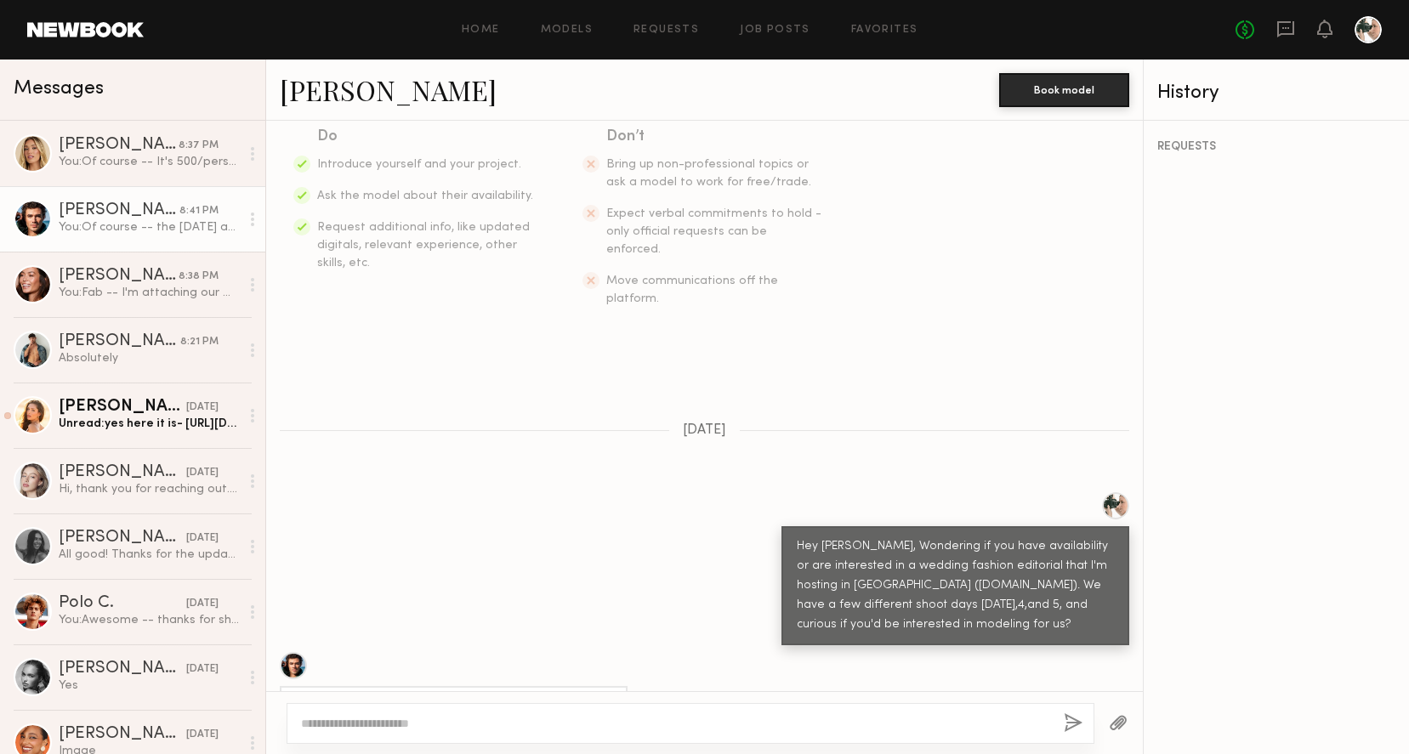
scroll to position [539, 0]
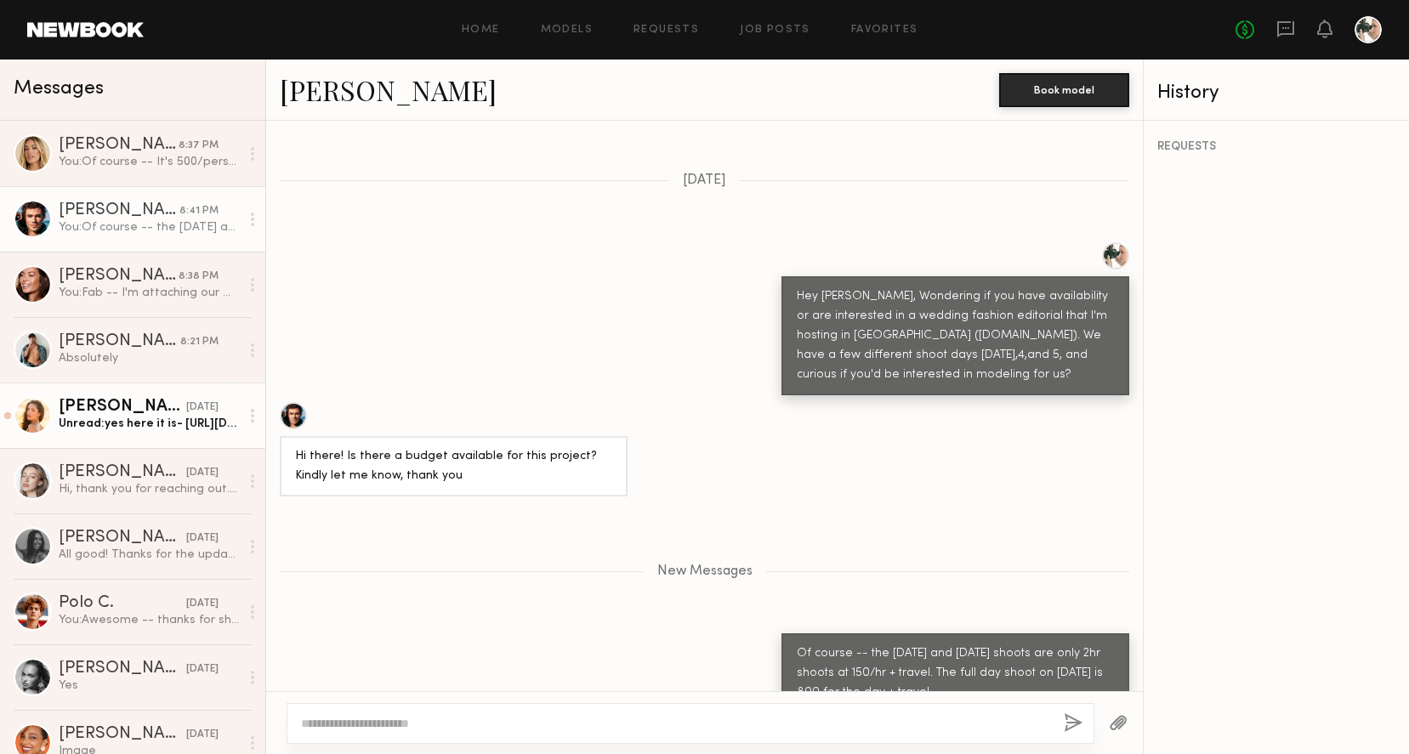
click at [155, 422] on div "Unread: yes here it is- https://www.renewartistshawaii.com/portfolio/men/men/29…" at bounding box center [149, 424] width 181 height 16
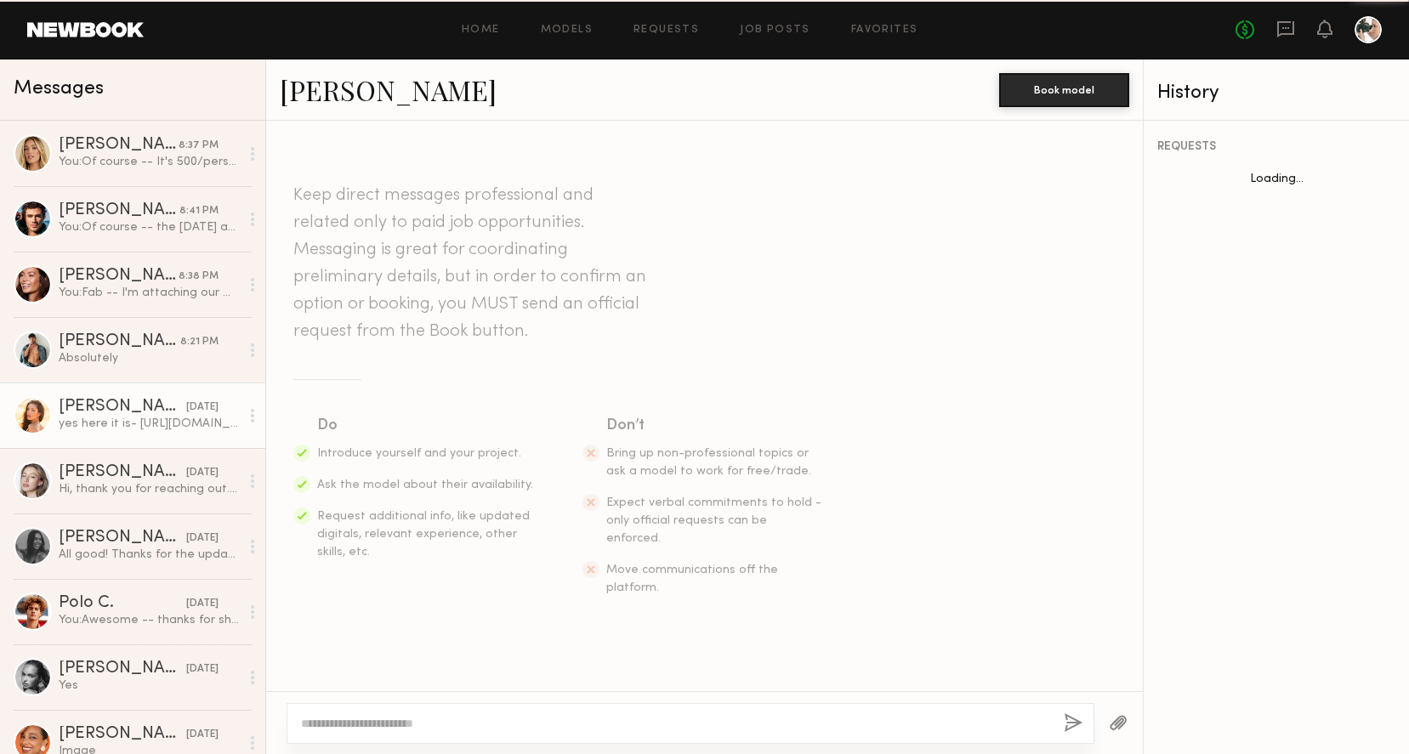
scroll to position [1196, 0]
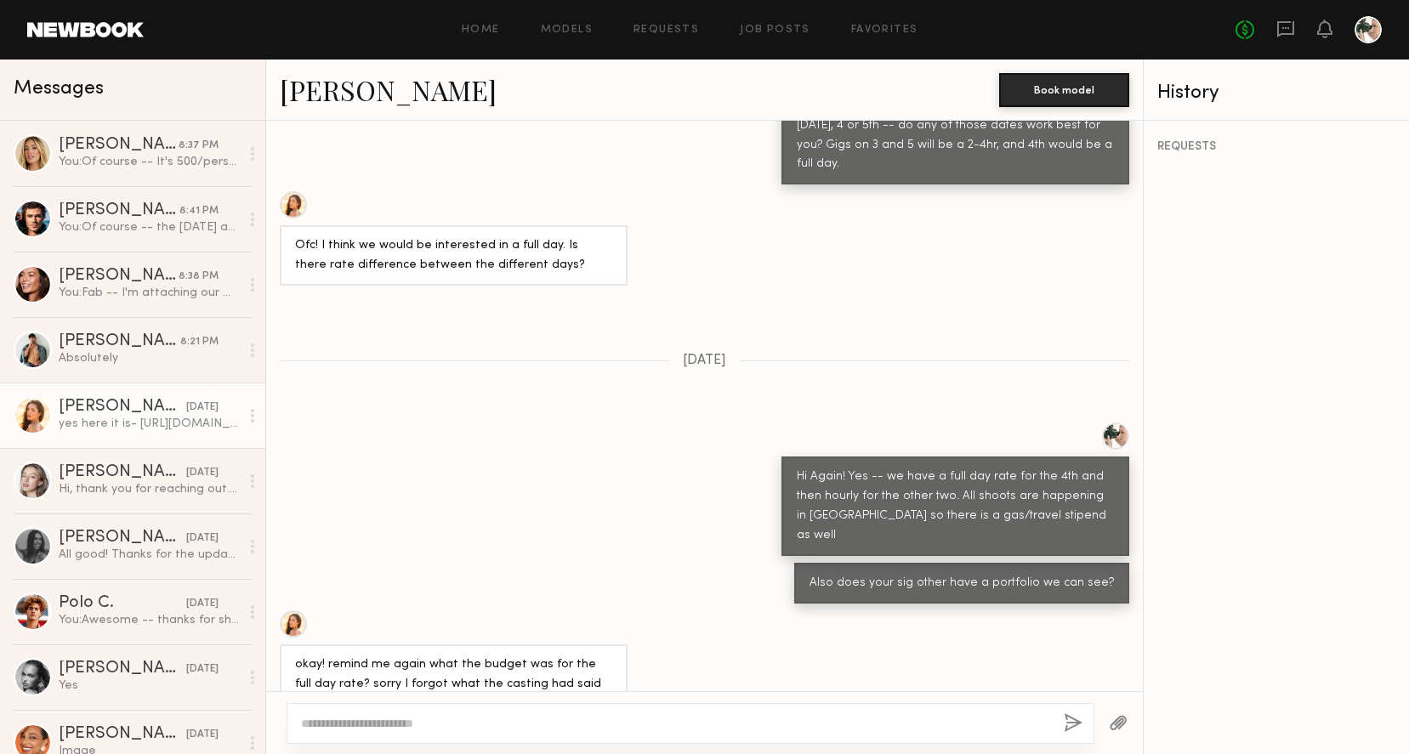
drag, startPoint x: 433, startPoint y: 654, endPoint x: 293, endPoint y: 635, distance: 140.7
click at [293, 731] on div "yes here it is- https://www.renewartistshawaii.com/portfolio/men/men/2918704/ka…" at bounding box center [448, 751] width 337 height 41
copy div "https://www.renewartistshawaii.com/portfolio/men/men/2918704/kainoa-kester"
drag, startPoint x: 360, startPoint y: 543, endPoint x: 509, endPoint y: 548, distance: 149.7
click at [508, 655] on div "okay! remind me again what the budget was for the full day rate? sorry I forgot…" at bounding box center [453, 684] width 317 height 59
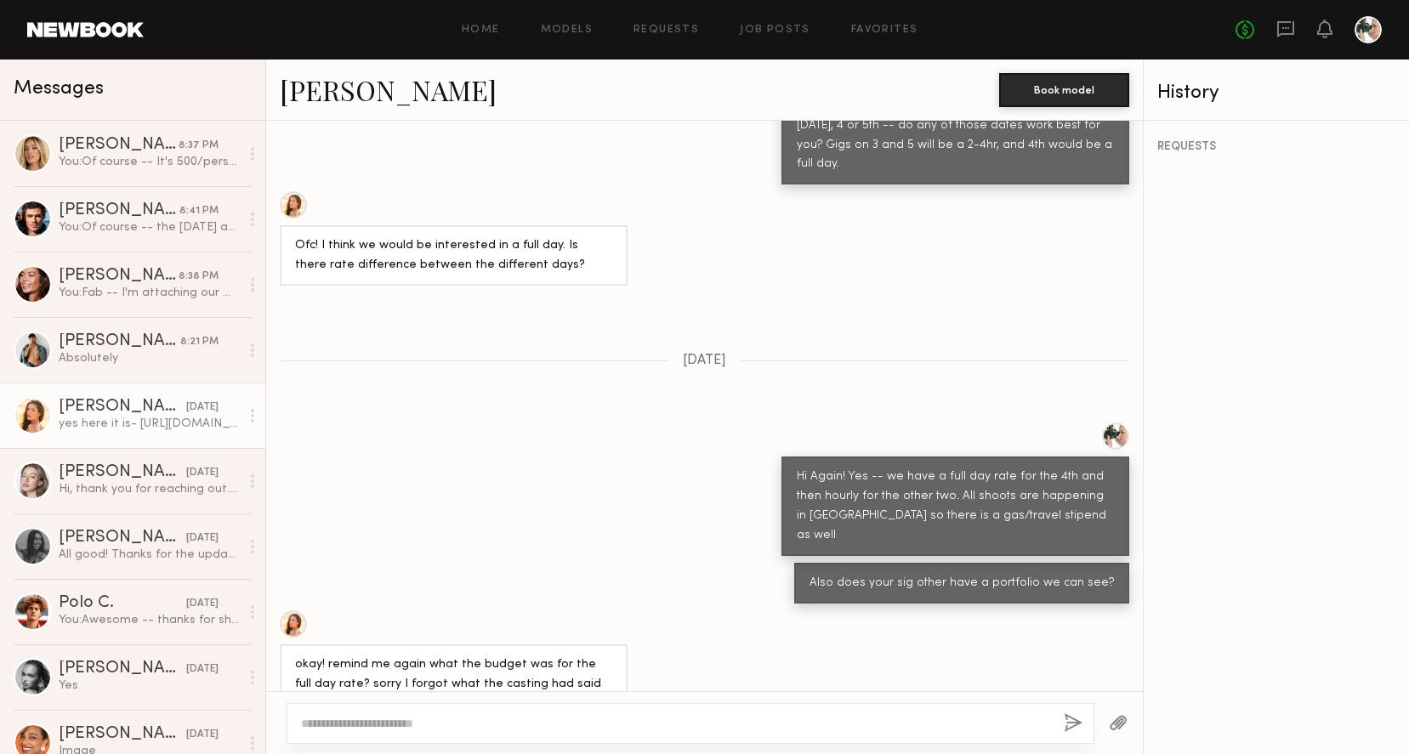
click at [561, 655] on div "okay! remind me again what the budget was for the full day rate? sorry I forgot…" at bounding box center [453, 684] width 317 height 59
drag, startPoint x: 418, startPoint y: 548, endPoint x: 593, endPoint y: 547, distance: 175.1
click at [593, 655] on div "okay! remind me again what the budget was for the full day rate? sorry I forgot…" at bounding box center [453, 684] width 317 height 59
click at [388, 724] on textarea at bounding box center [675, 723] width 749 height 17
click at [303, 610] on div at bounding box center [293, 623] width 27 height 27
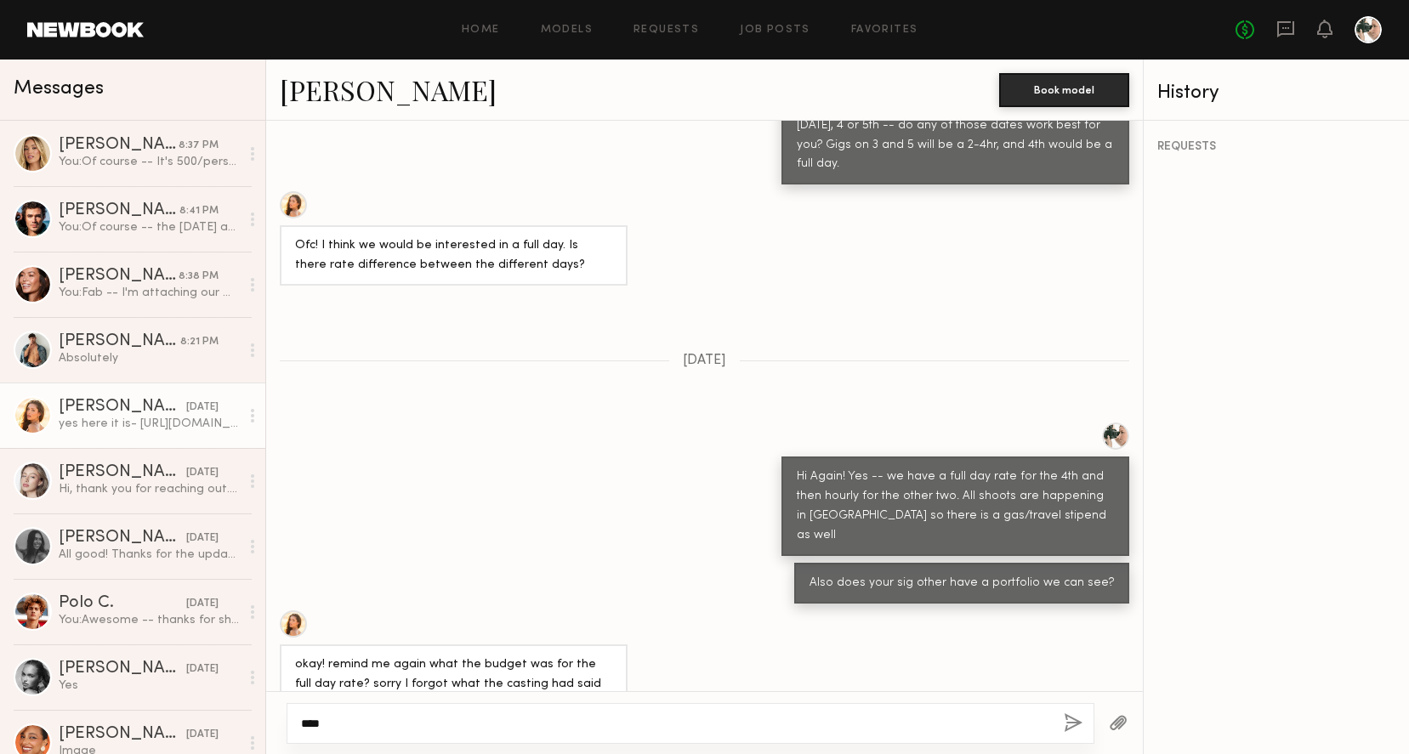
click at [393, 727] on textarea "****" at bounding box center [675, 723] width 749 height 17
click at [288, 88] on link "Andrea Z." at bounding box center [388, 89] width 217 height 37
click at [607, 724] on textarea "**********" at bounding box center [675, 723] width 749 height 17
type textarea "**********"
click at [1071, 715] on button "button" at bounding box center [1072, 723] width 19 height 21
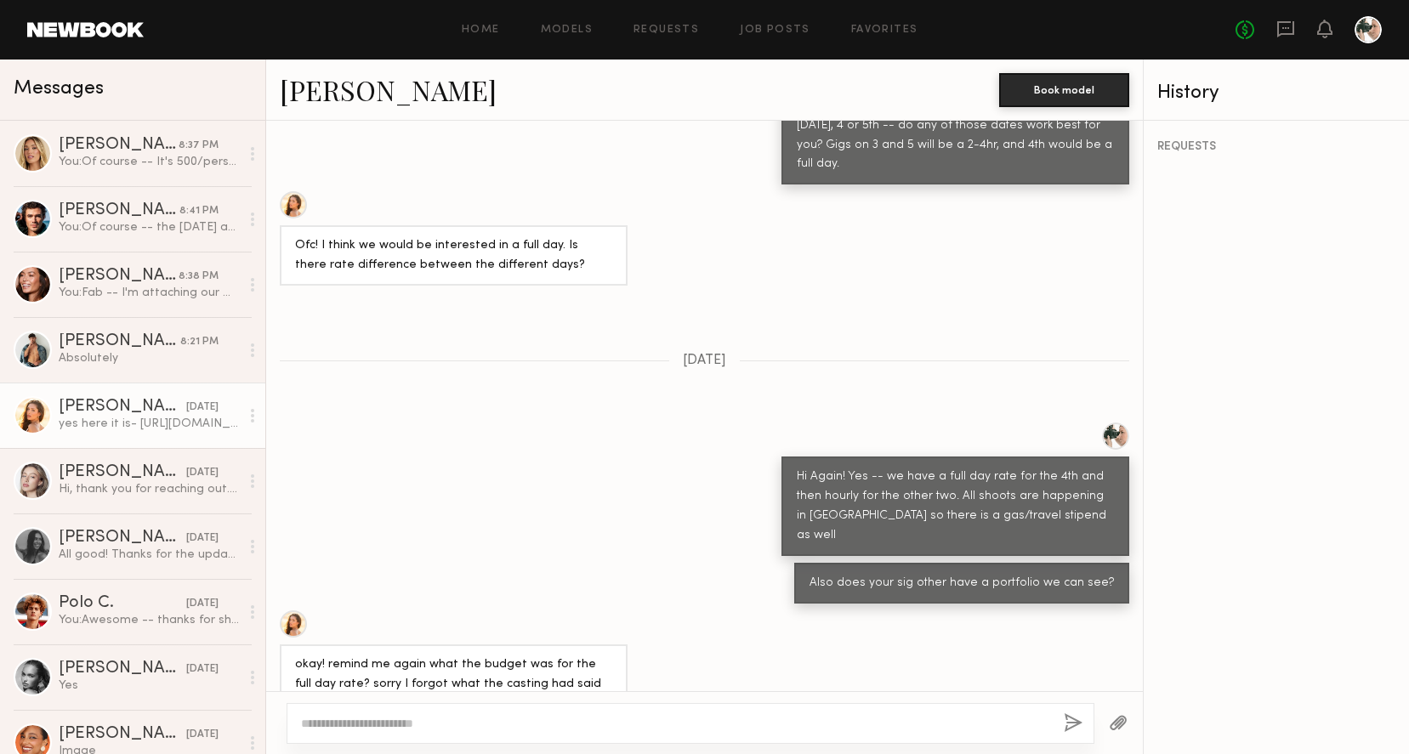
scroll to position [1392, 0]
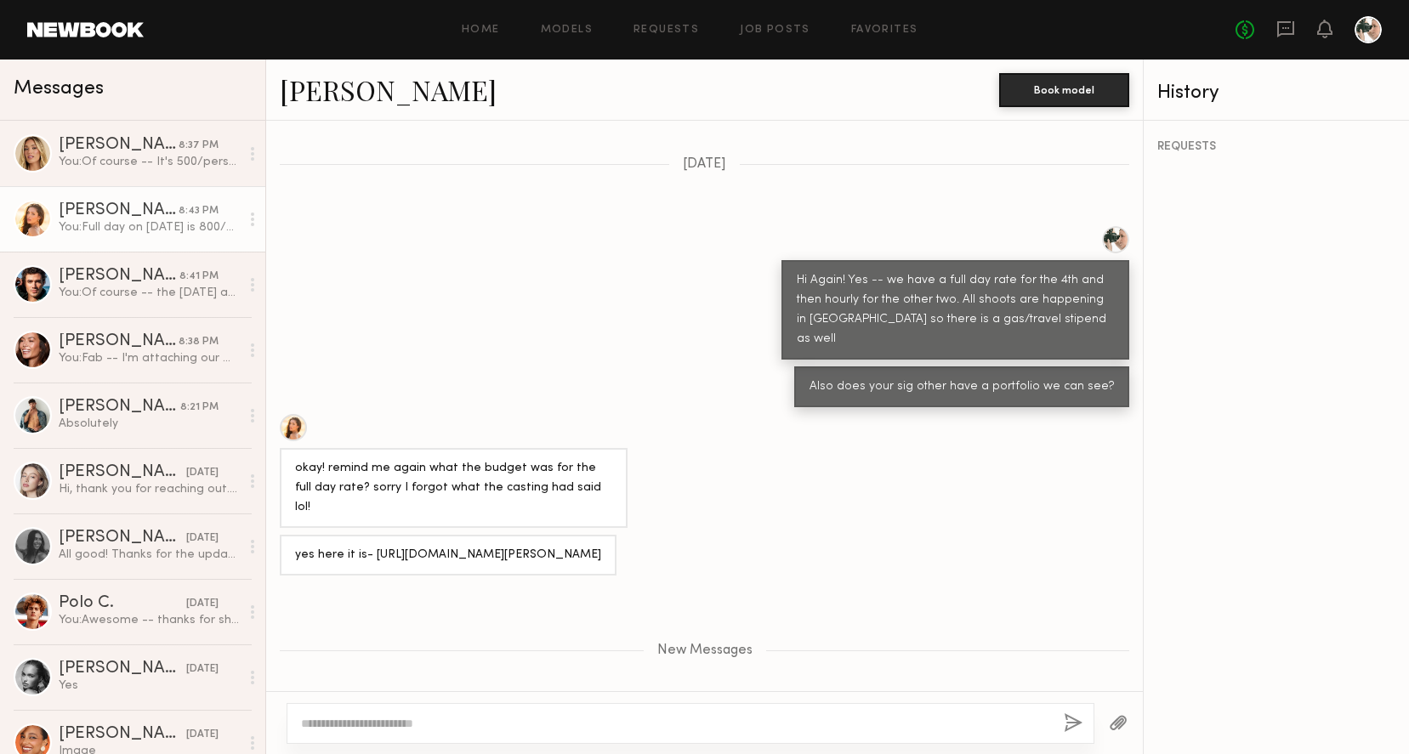
click at [1063, 713] on button "button" at bounding box center [1072, 723] width 19 height 21
click at [542, 729] on textarea at bounding box center [675, 723] width 749 height 17
type textarea "**********"
click at [1076, 721] on button "button" at bounding box center [1072, 723] width 19 height 21
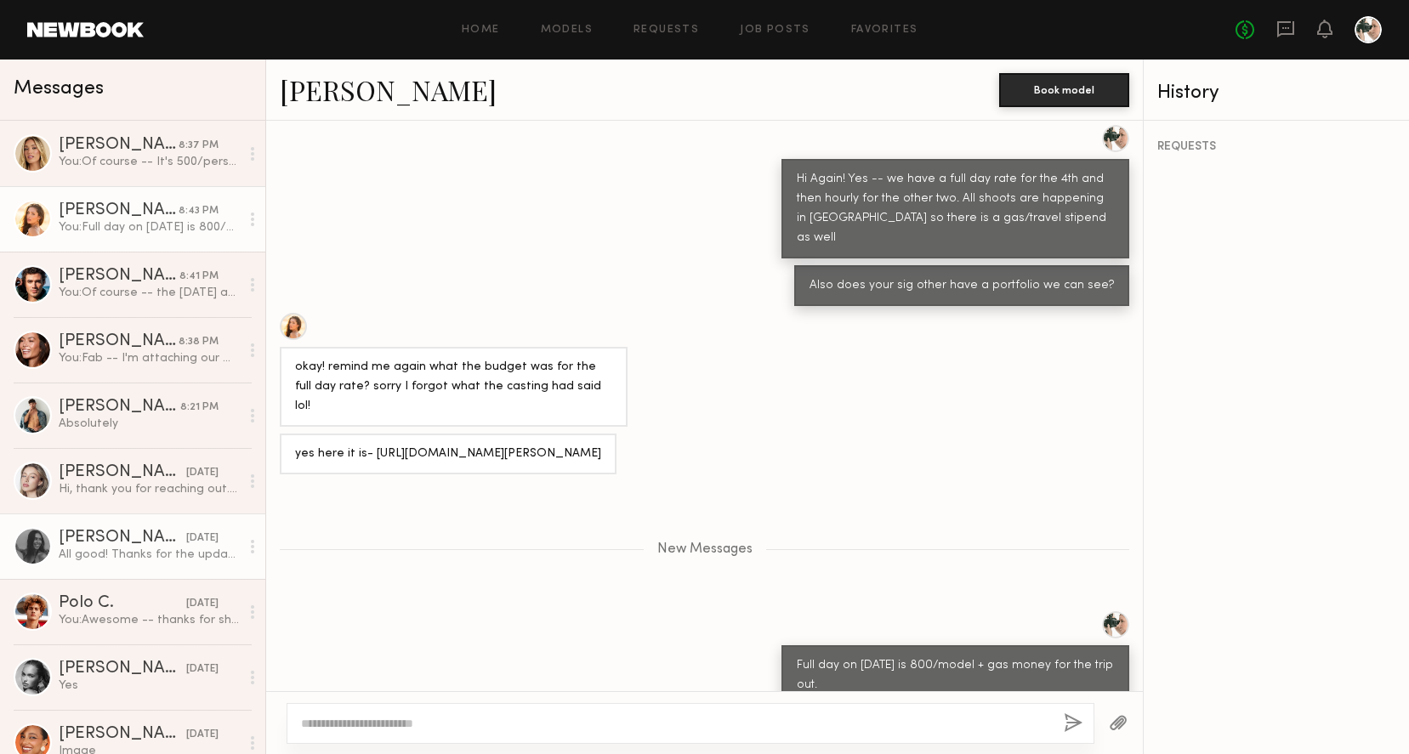
click at [151, 547] on div "All good! Thanks for the update :)" at bounding box center [149, 555] width 181 height 16
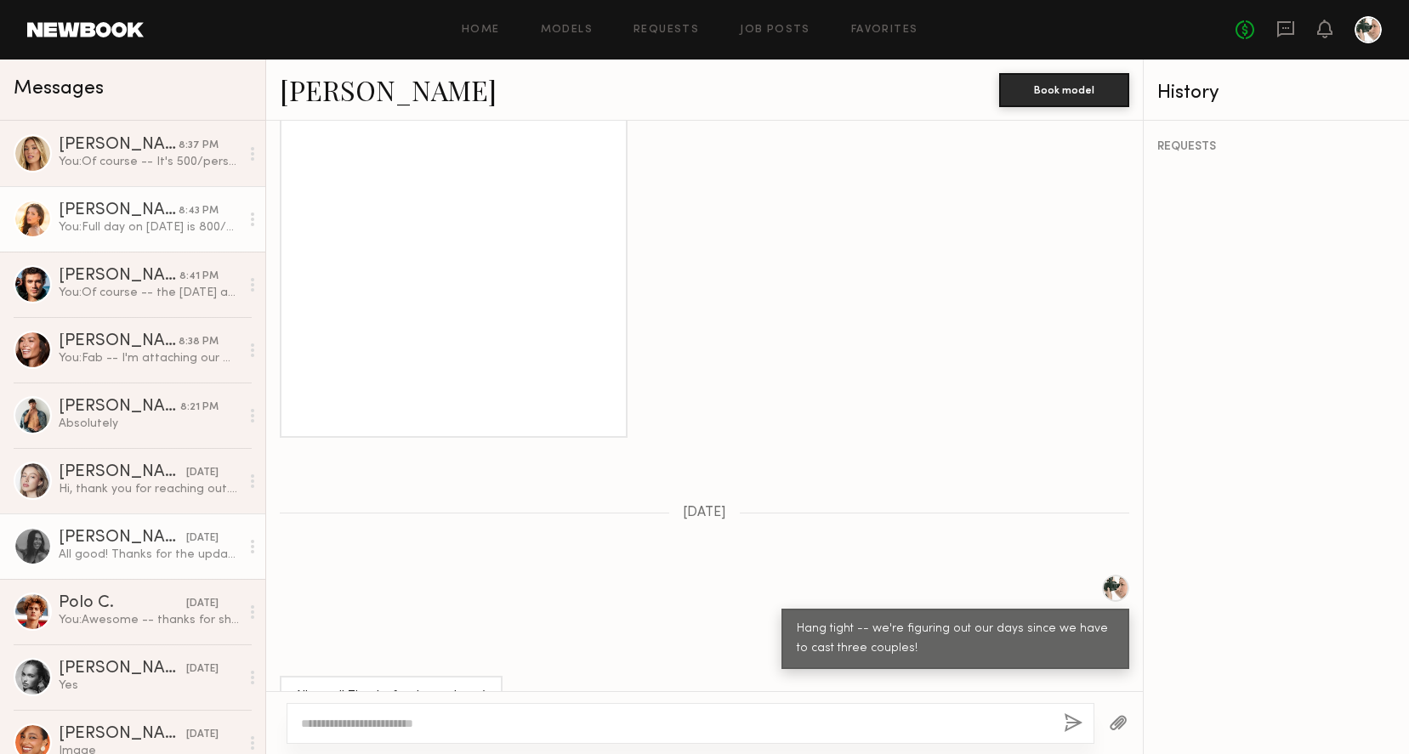
scroll to position [2112, 0]
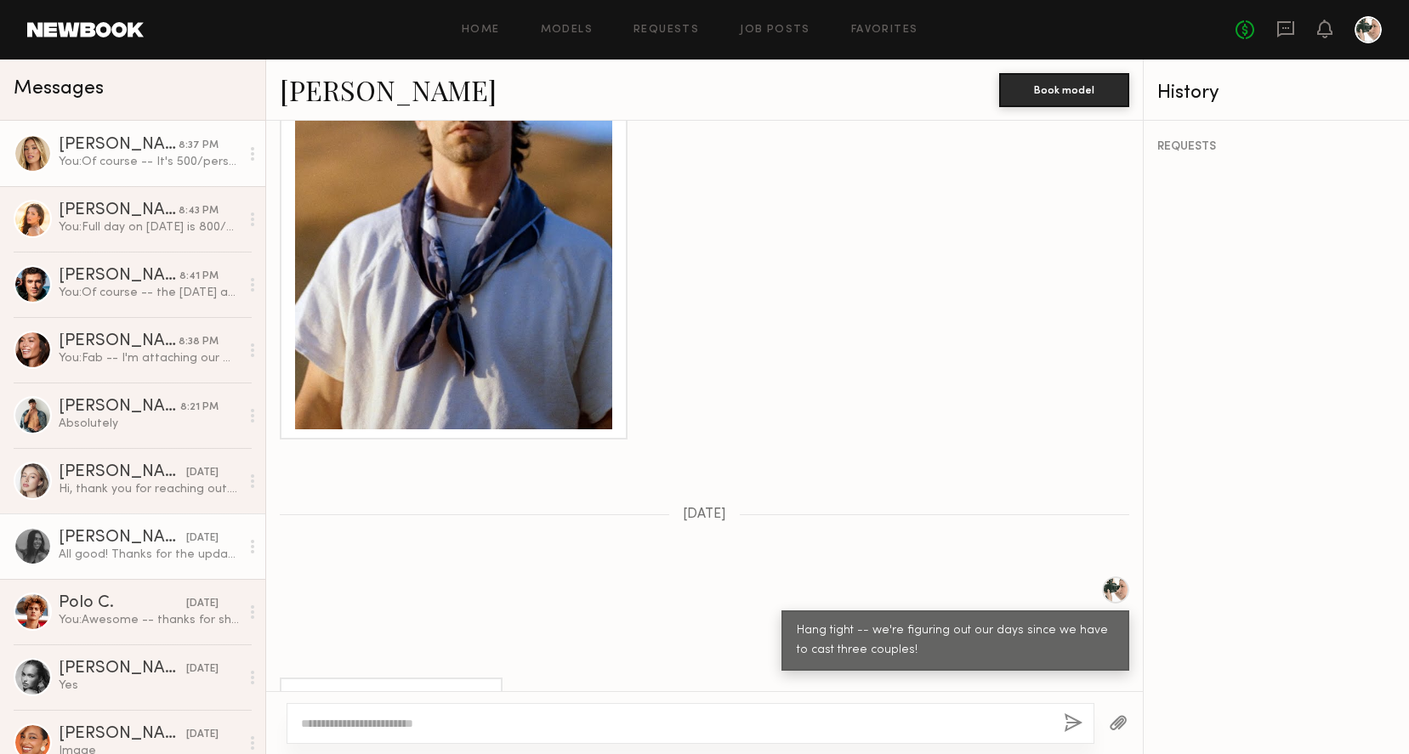
click at [158, 150] on div "Hailey M." at bounding box center [119, 145] width 120 height 17
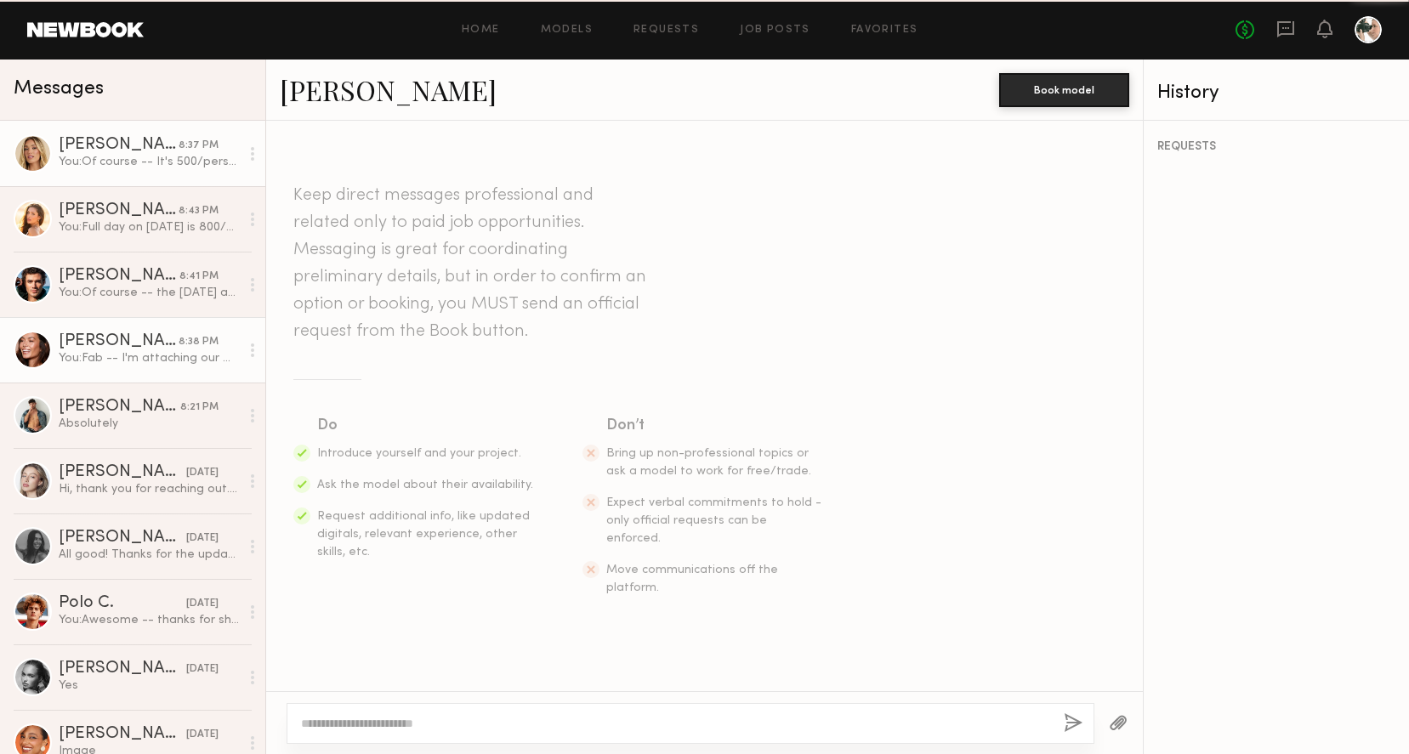
scroll to position [890, 0]
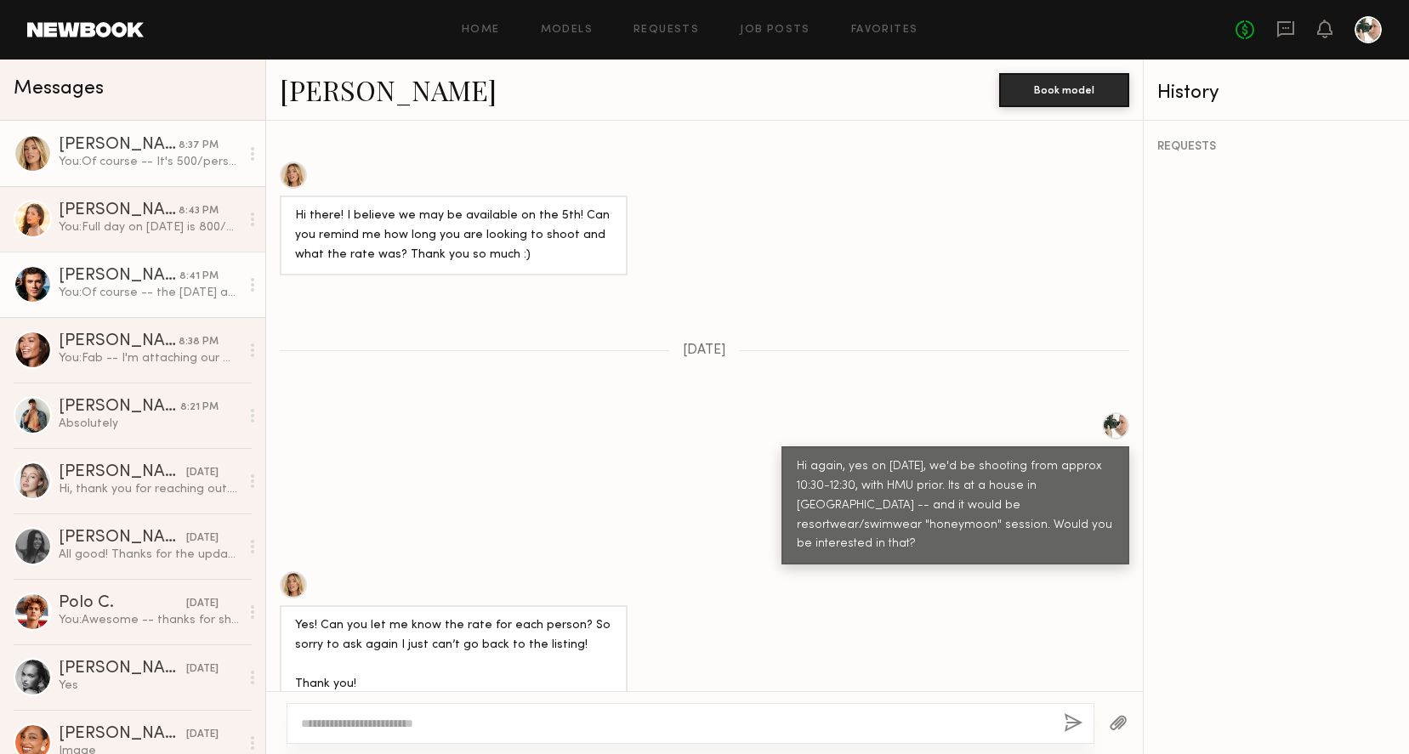
click at [144, 270] on div "Chase H." at bounding box center [119, 276] width 121 height 17
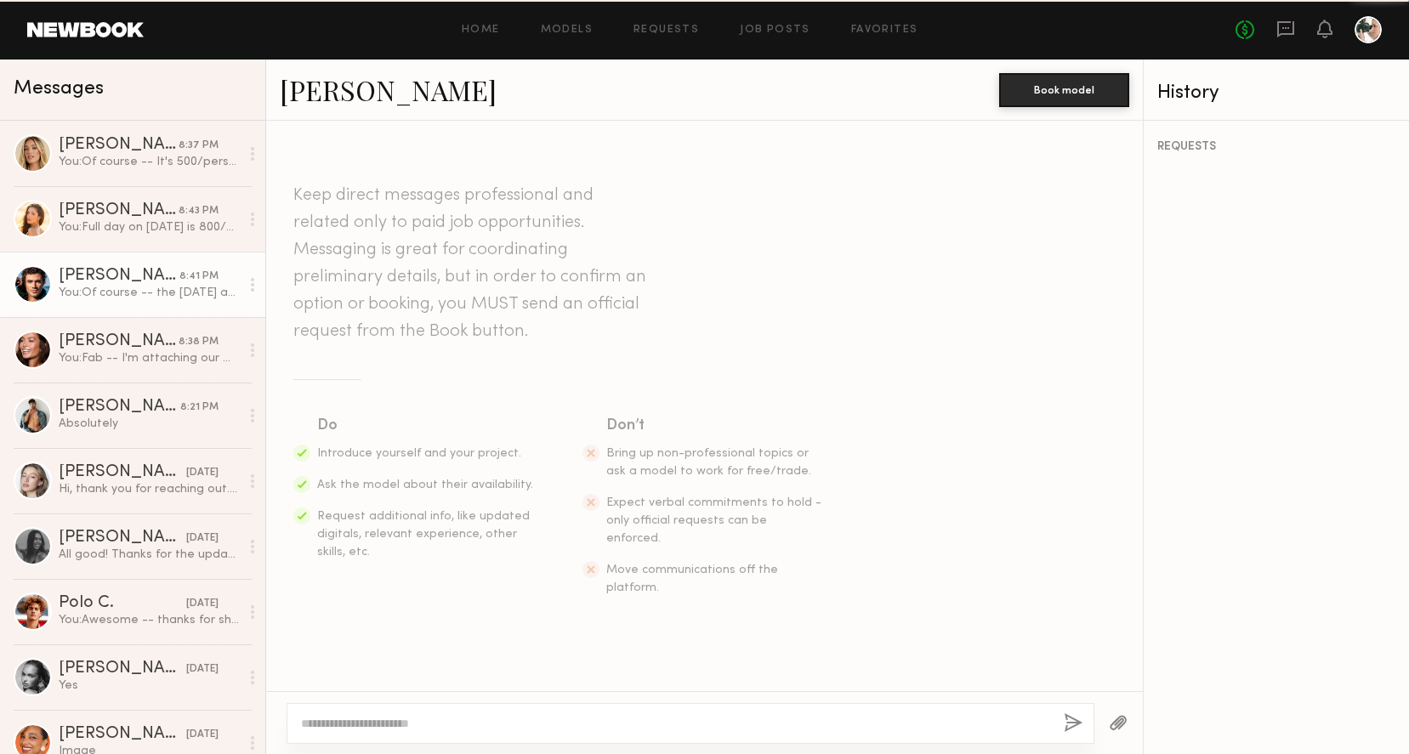
scroll to position [410, 0]
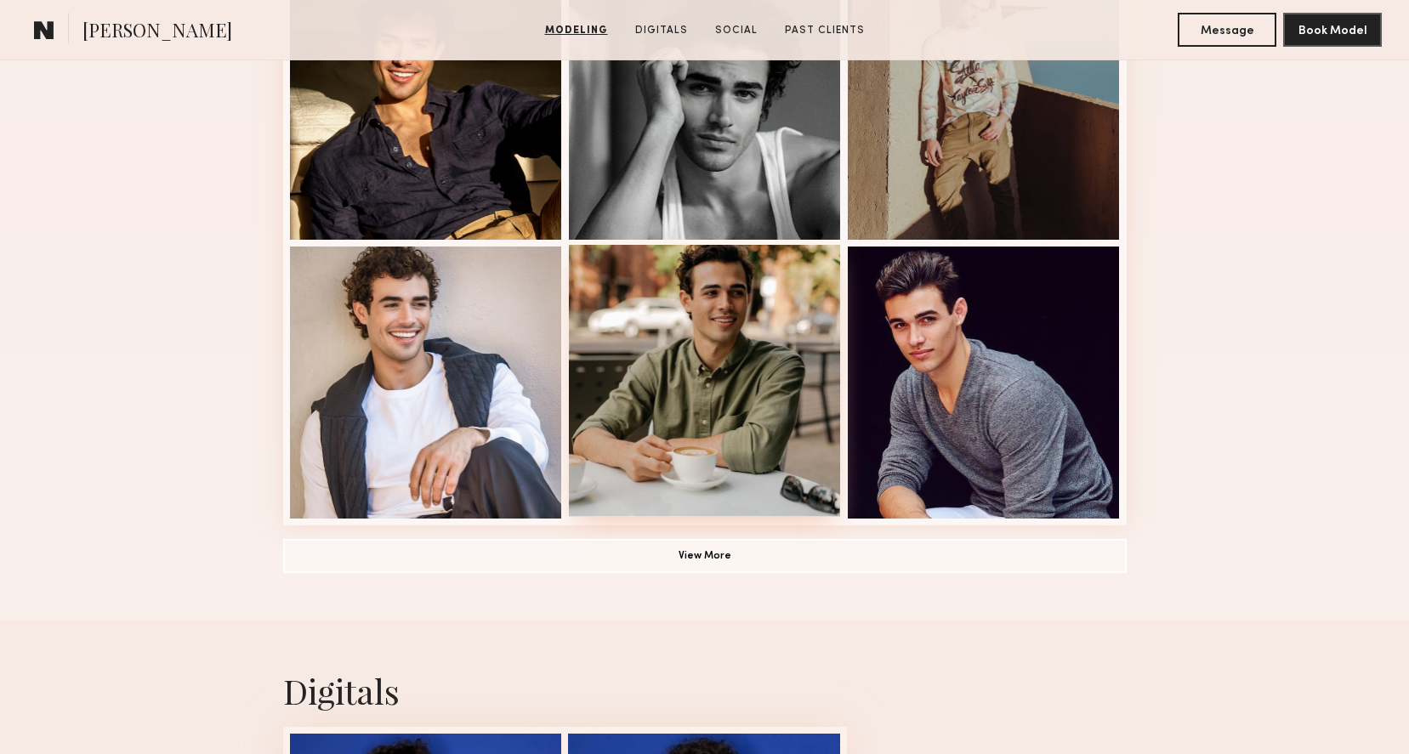
scroll to position [1117, 0]
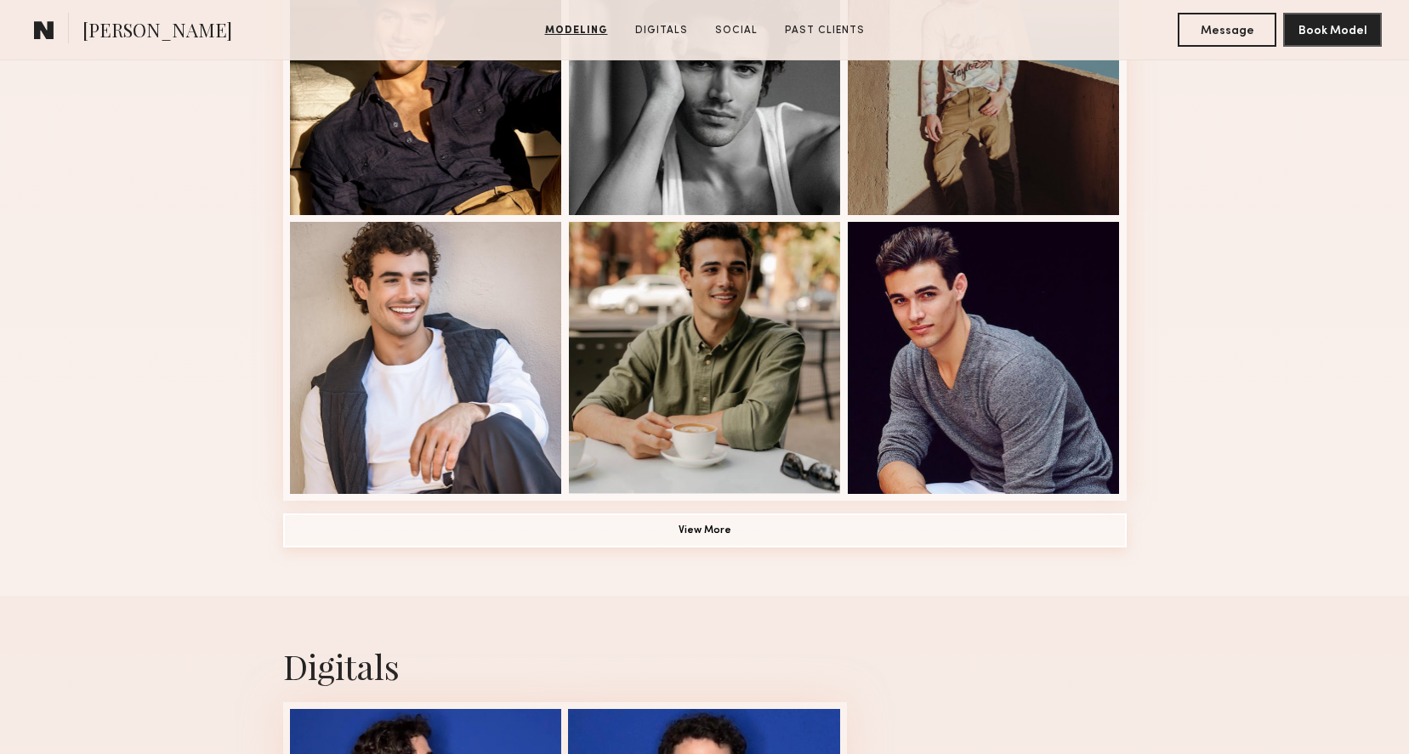
click at [713, 523] on button "View More" at bounding box center [704, 530] width 843 height 34
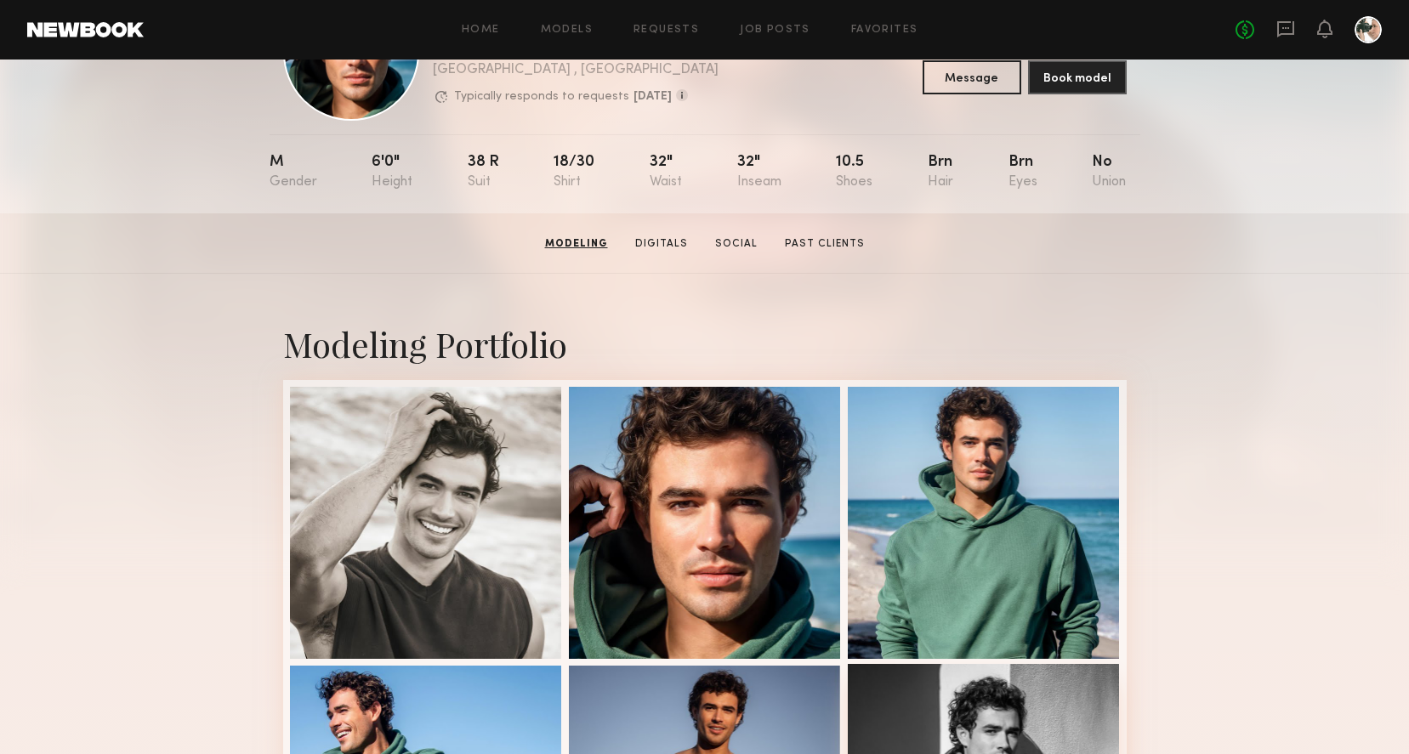
scroll to position [0, 0]
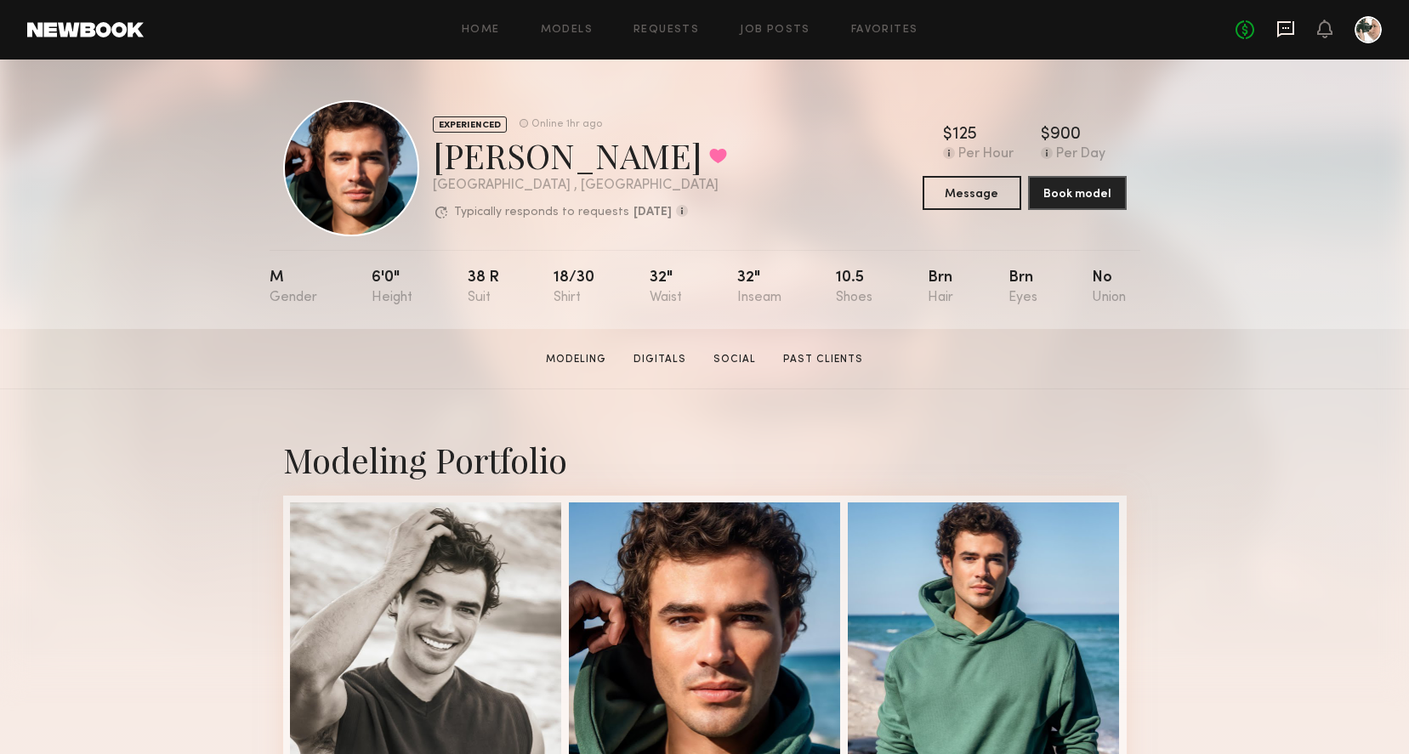
click at [1294, 29] on icon at bounding box center [1285, 29] width 19 height 19
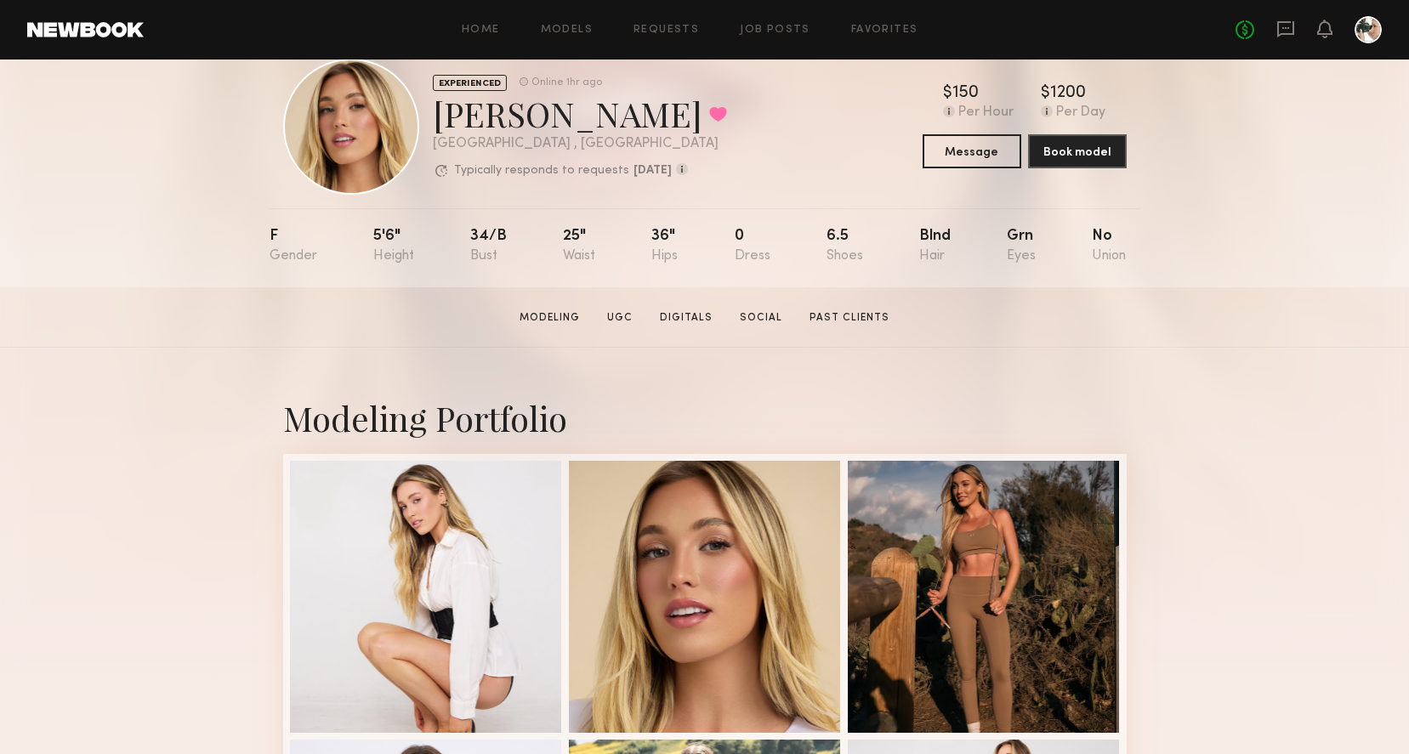
scroll to position [38, 0]
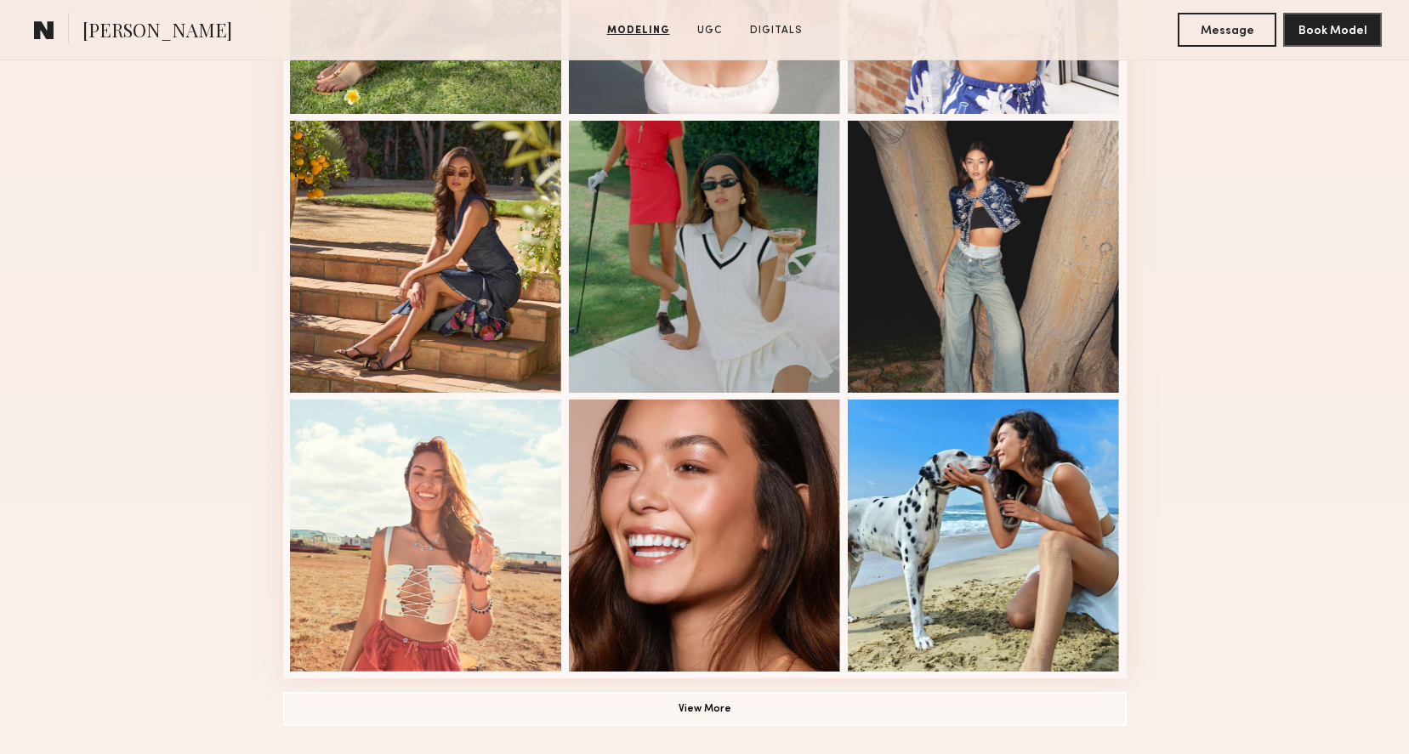
scroll to position [1673, 0]
